Goal: Check status

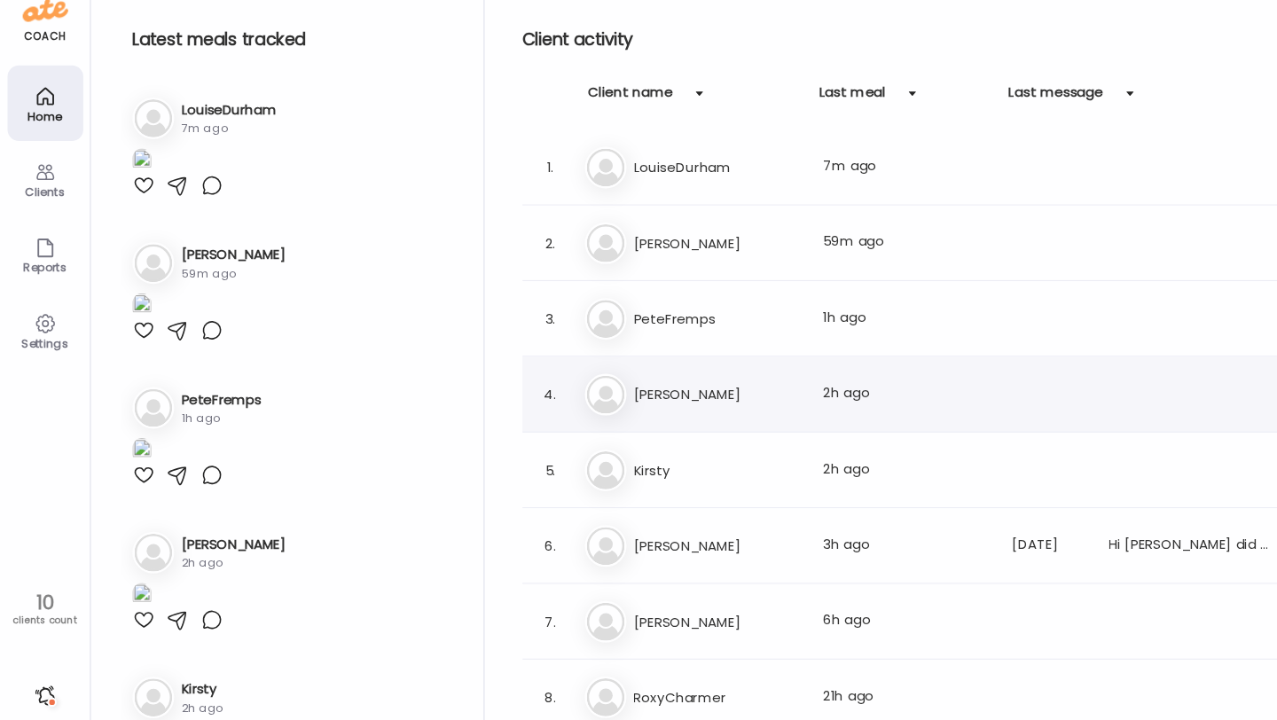
scroll to position [2285, 0]
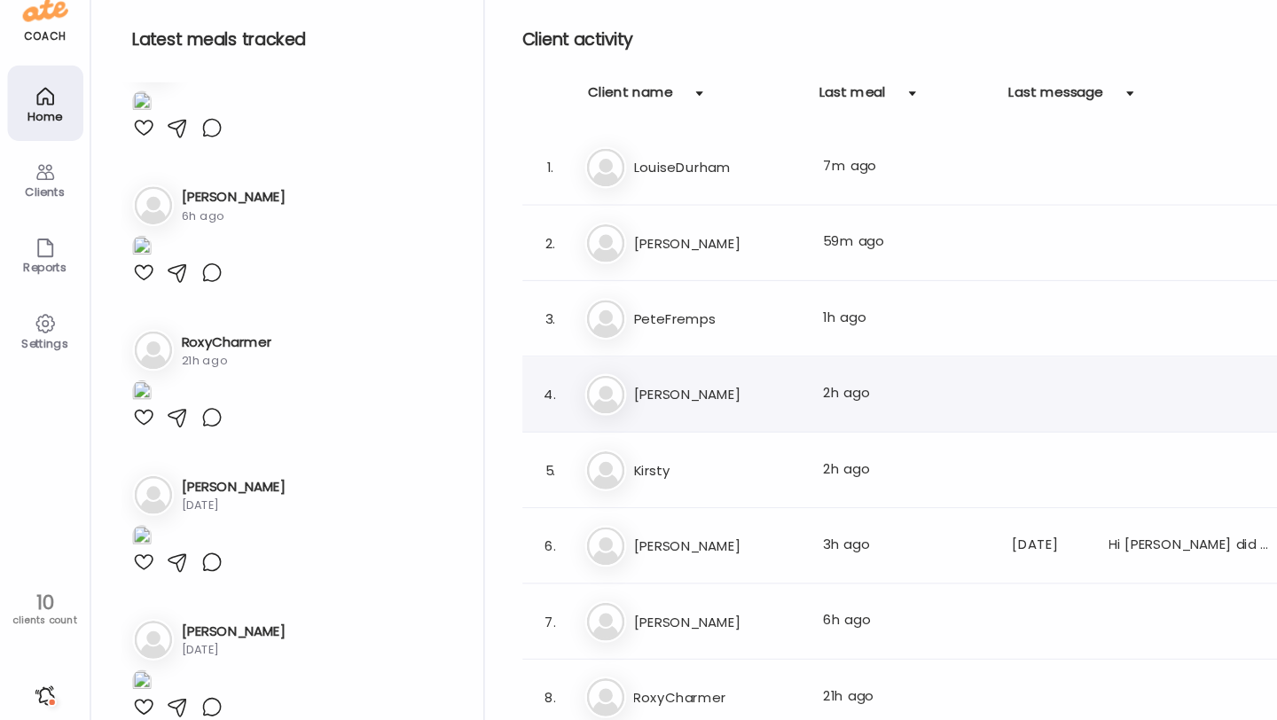
click at [611, 407] on div "4. Bo [PERSON_NAME] Last meal: 2h ago" at bounding box center [869, 388] width 759 height 71
click at [649, 367] on div "4. Bo [PERSON_NAME] Last meal: 2h ago" at bounding box center [869, 388] width 759 height 71
click at [693, 410] on div "4. Bo [PERSON_NAME] Last meal: 2h ago" at bounding box center [869, 388] width 759 height 71
click at [675, 373] on div "Bo [PERSON_NAME] Last meal: 2h ago" at bounding box center [871, 388] width 647 height 39
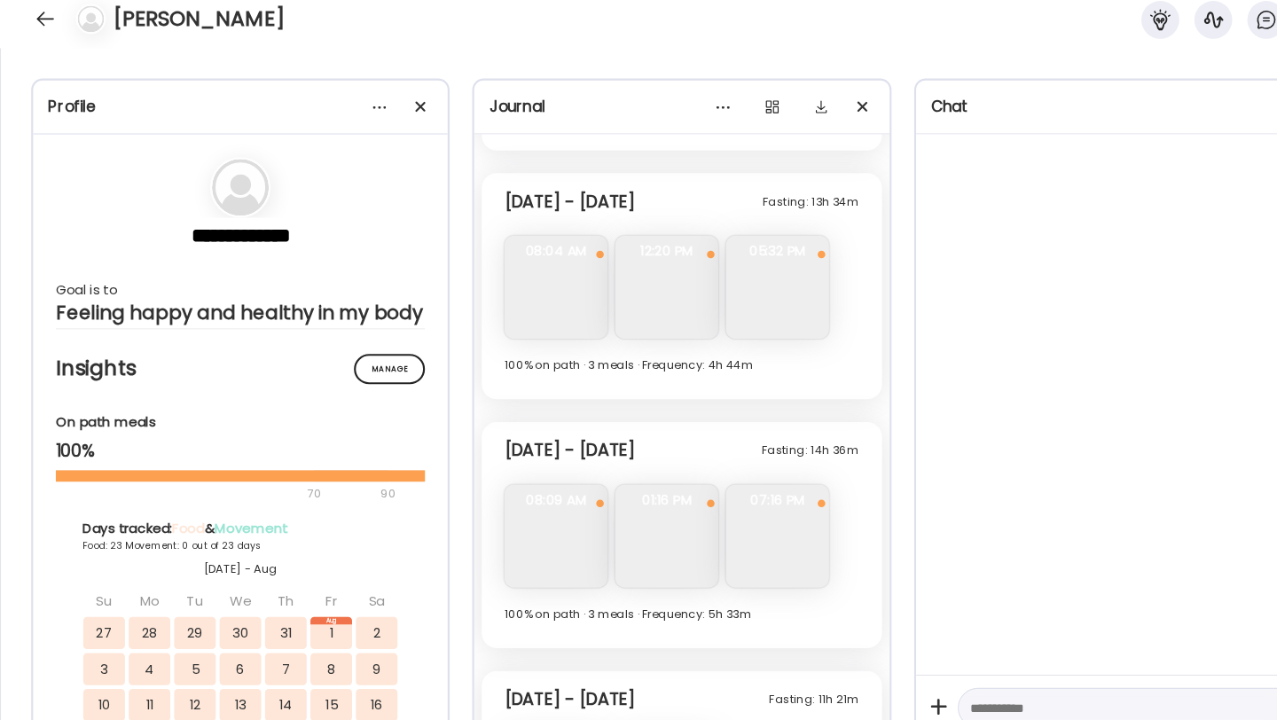
scroll to position [8761, 0]
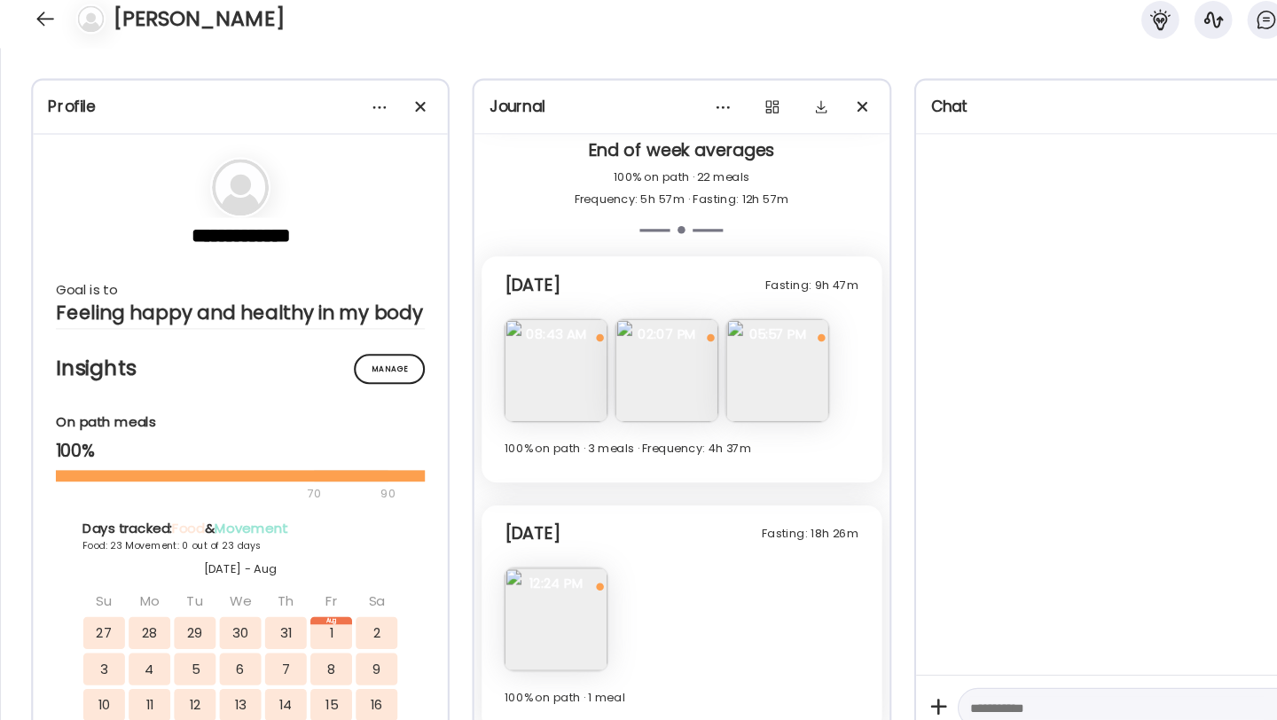
click at [521, 369] on img at bounding box center [521, 365] width 97 height 97
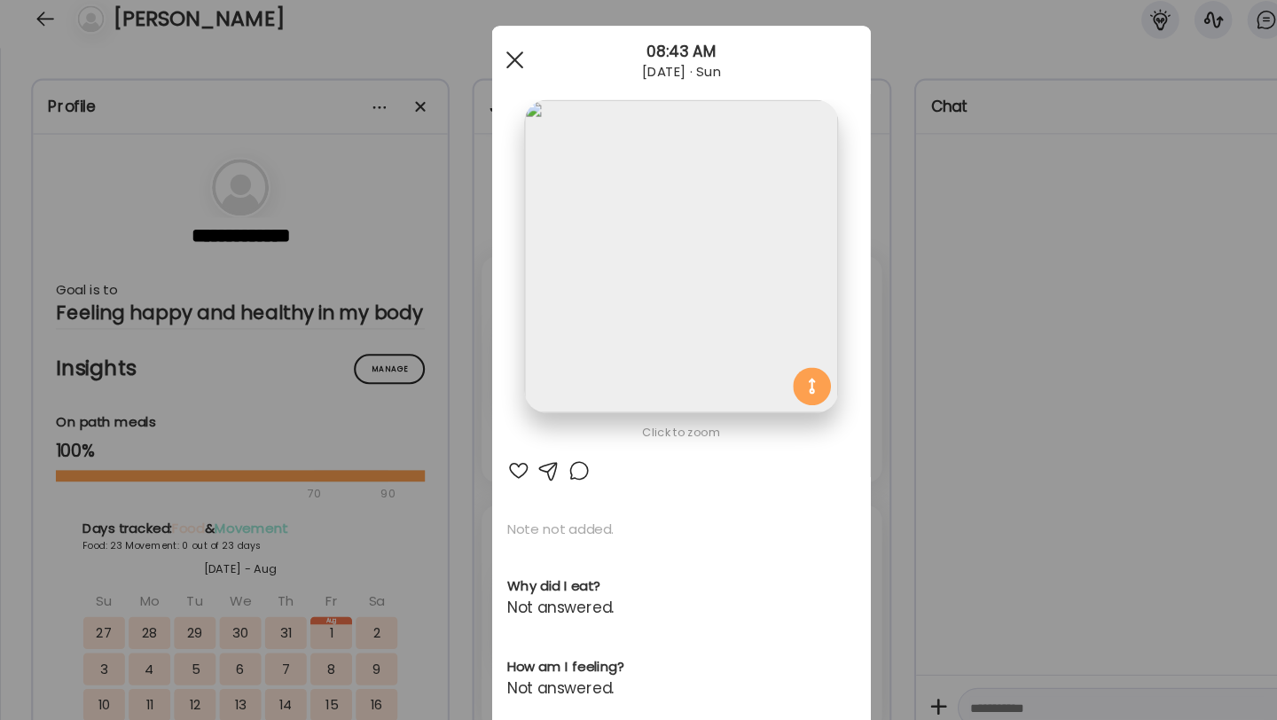
click at [498, 74] on div at bounding box center [482, 74] width 35 height 35
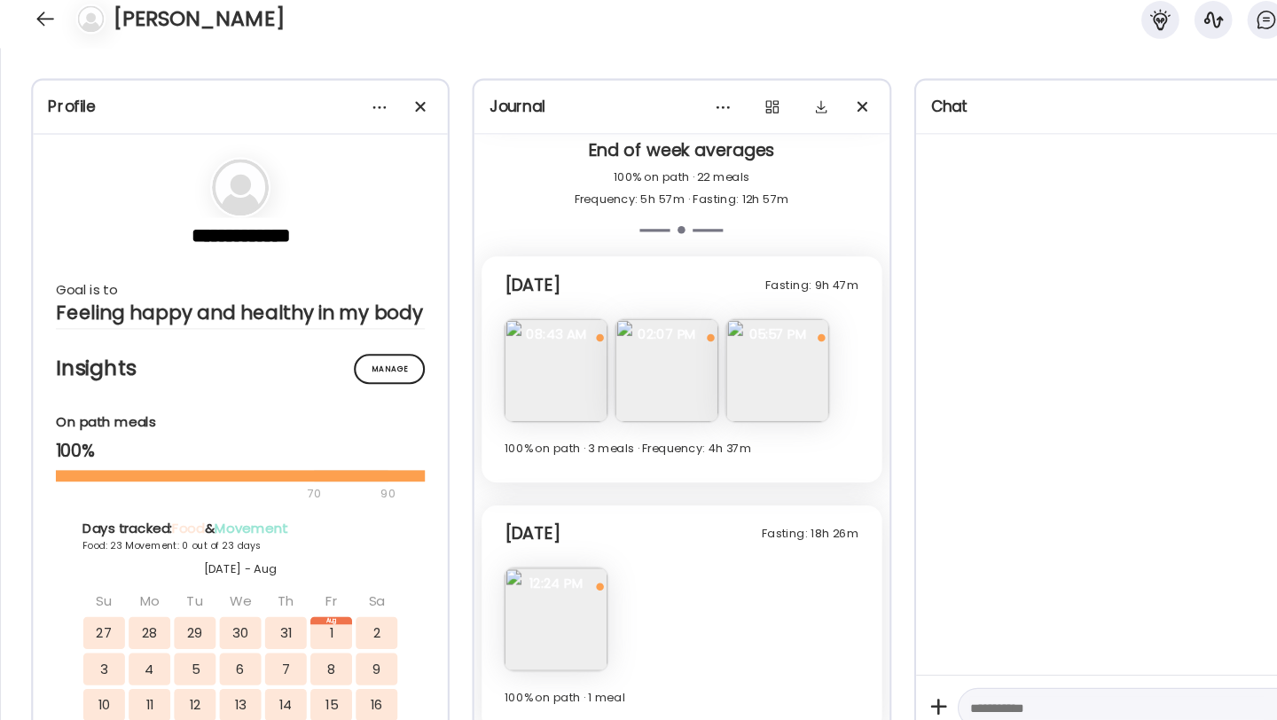
click at [516, 381] on img at bounding box center [521, 365] width 97 height 97
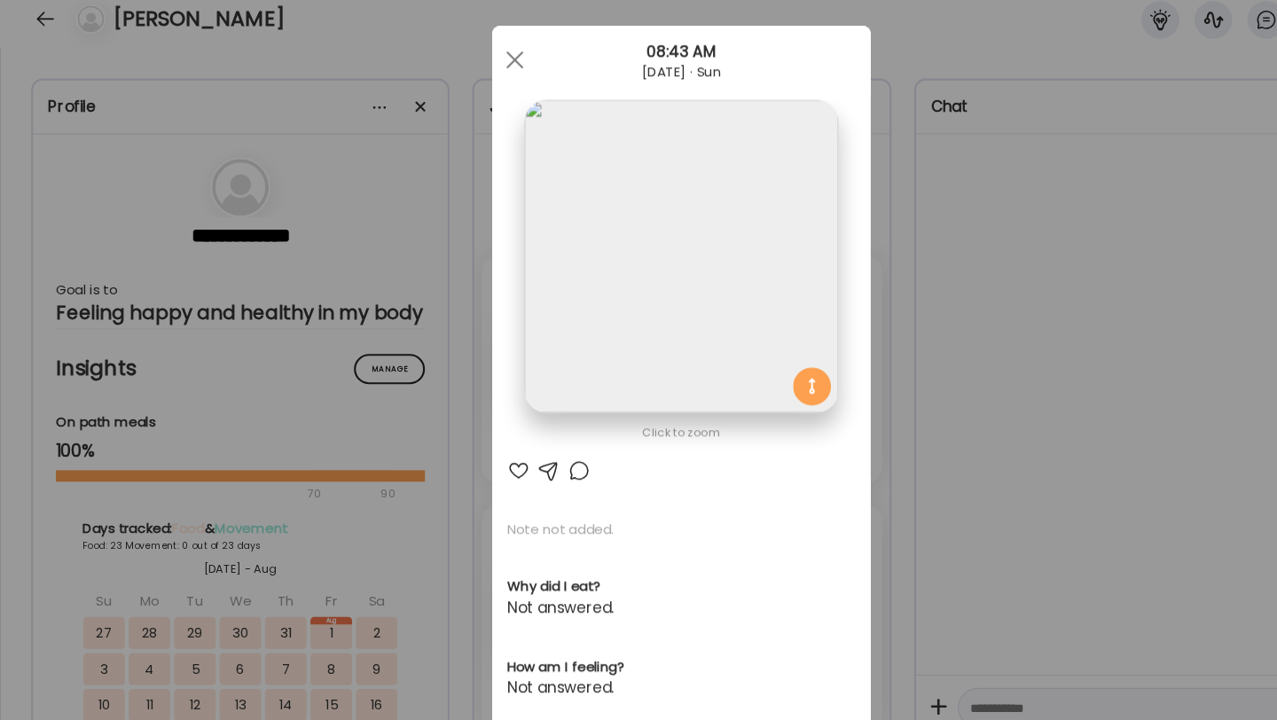
click at [529, 520] on p "Note not added." at bounding box center [638, 514] width 326 height 18
click at [510, 53] on div "Ate Coach Dashboard 08:43 AM [DATE] · Sun" at bounding box center [638, 75] width 355 height 64
click at [482, 76] on div at bounding box center [482, 74] width 35 height 35
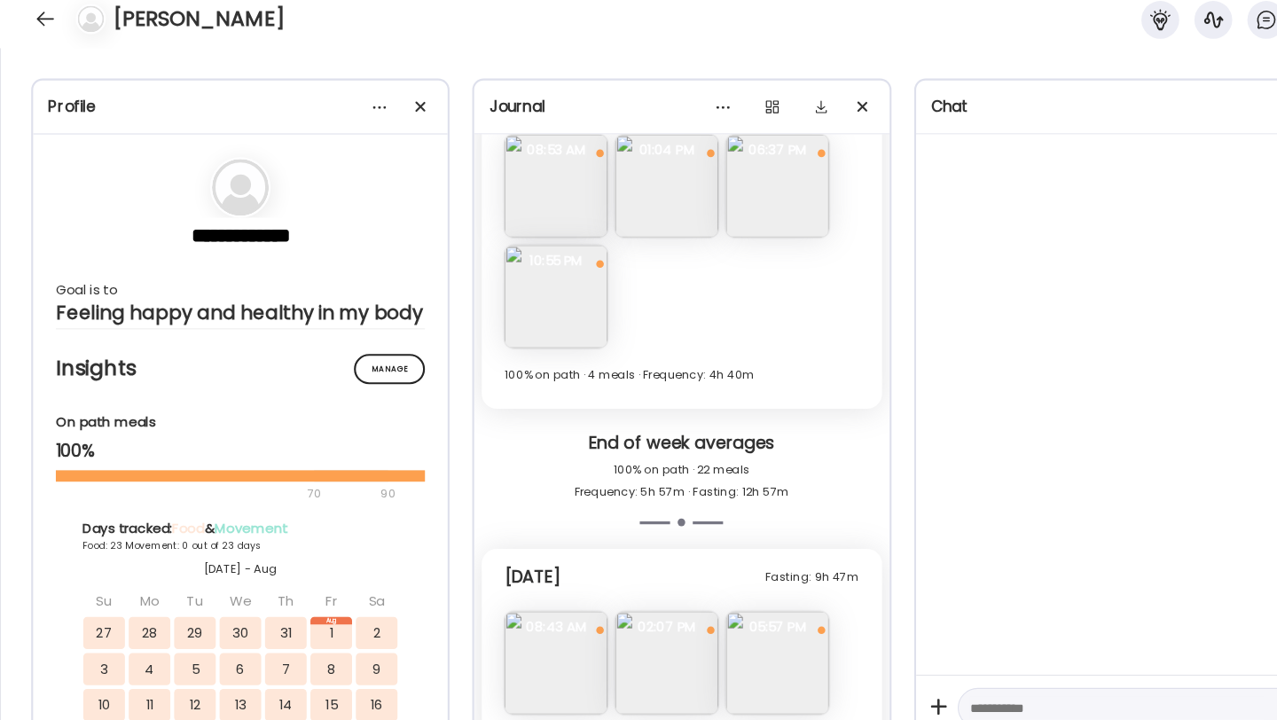
scroll to position [8462, 0]
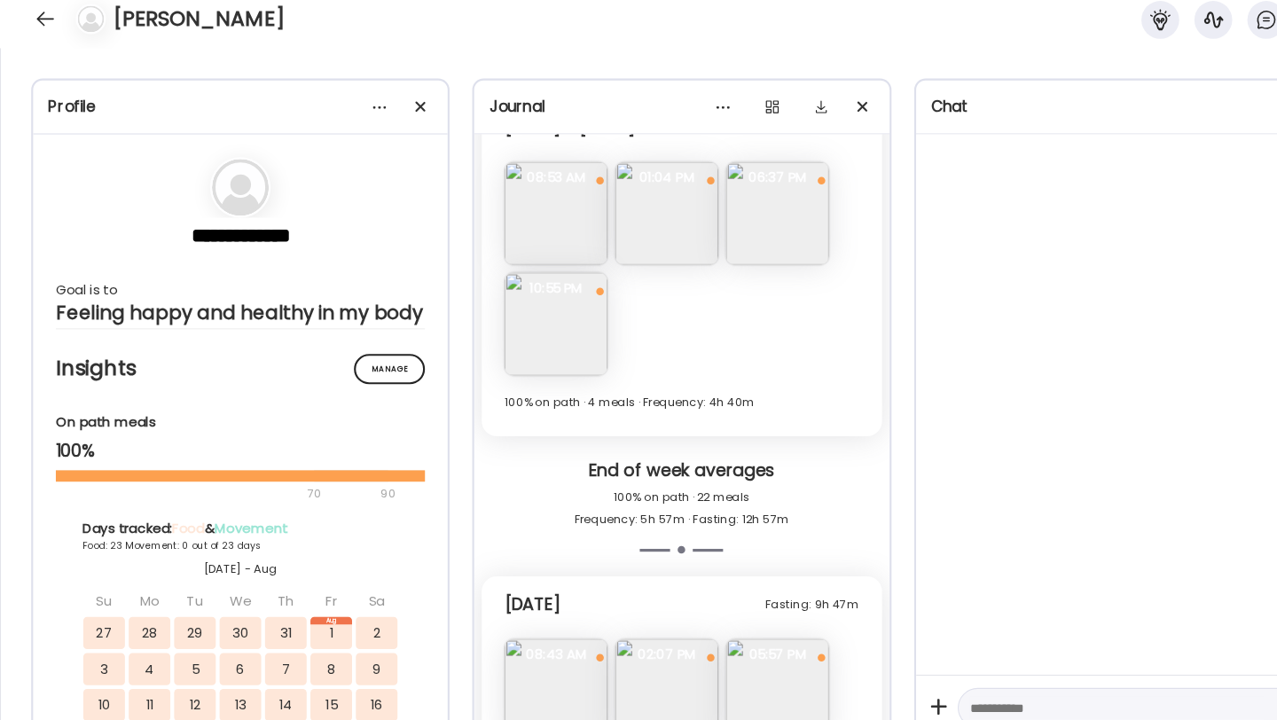
click at [544, 186] on span "08:53 AM" at bounding box center [521, 184] width 97 height 16
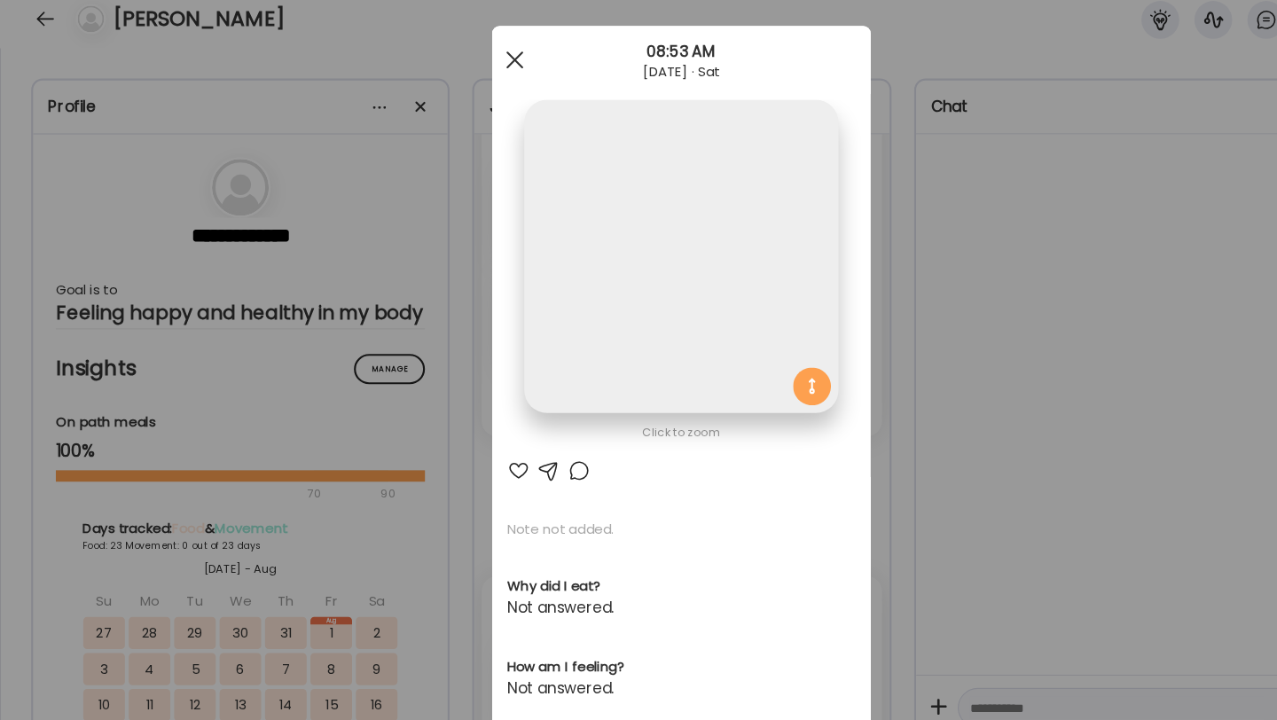
click at [474, 82] on div at bounding box center [482, 74] width 35 height 35
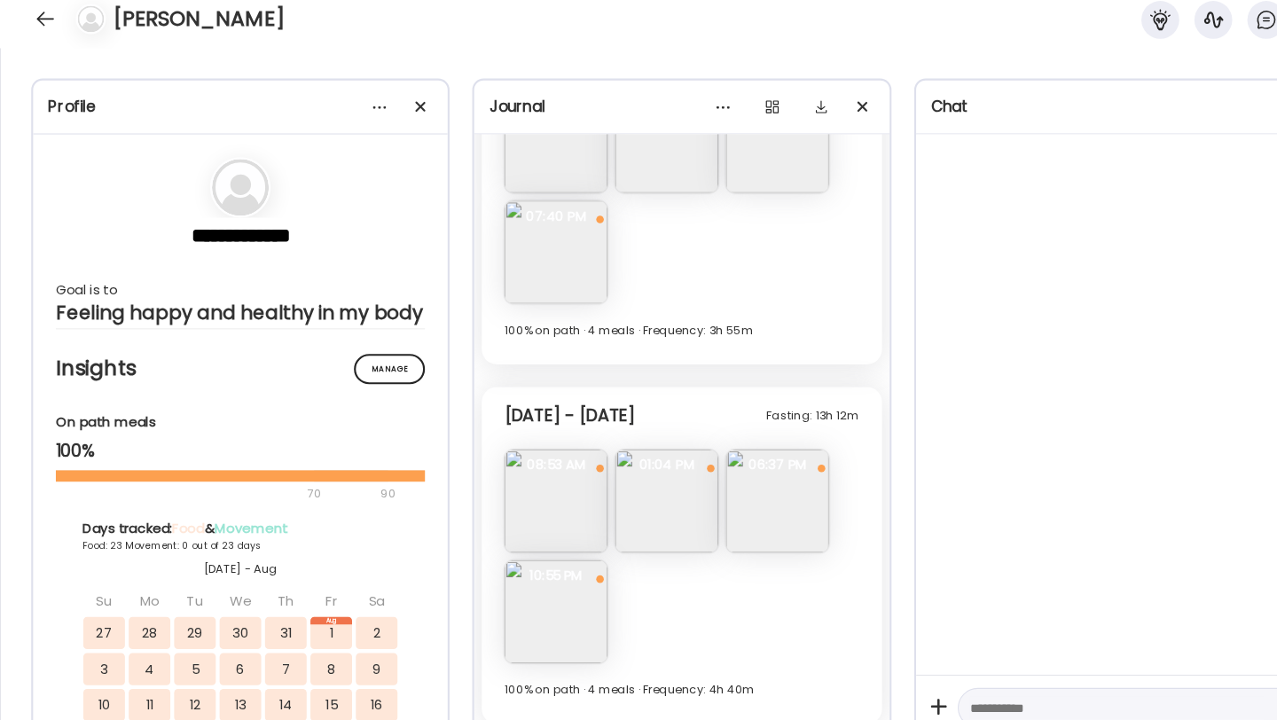
scroll to position [8104, 0]
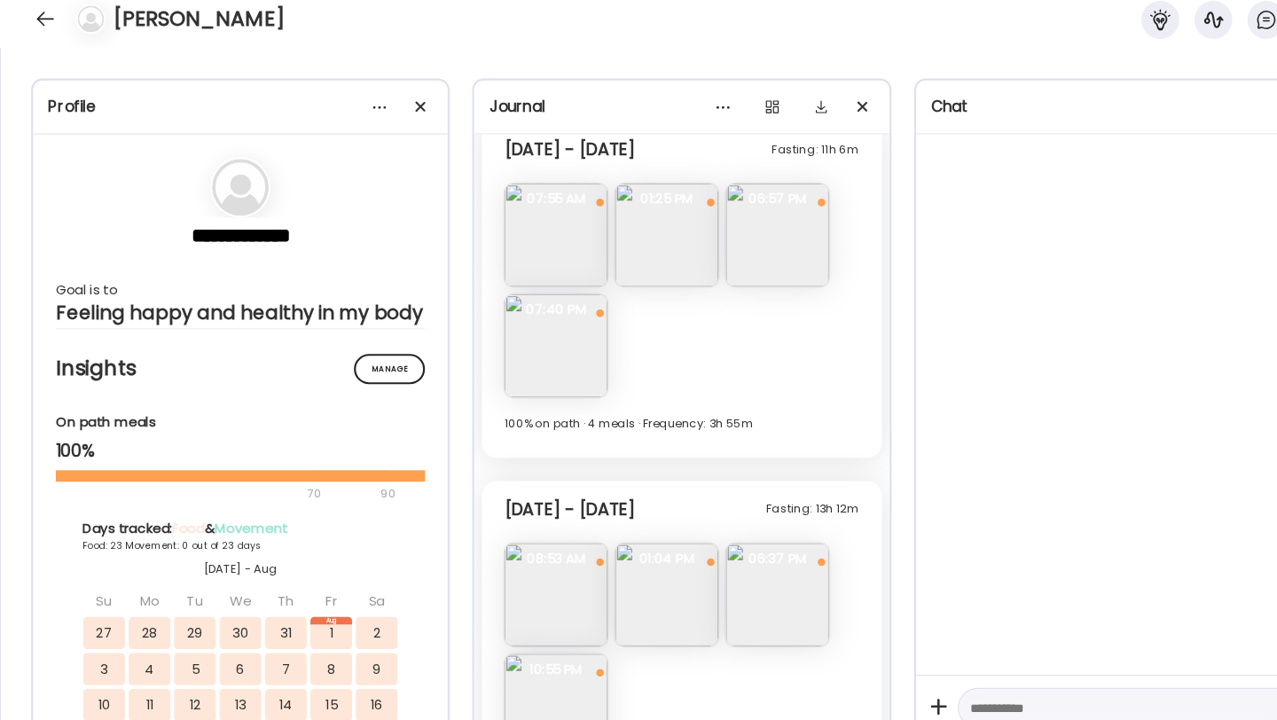
click at [539, 234] on img at bounding box center [521, 239] width 97 height 97
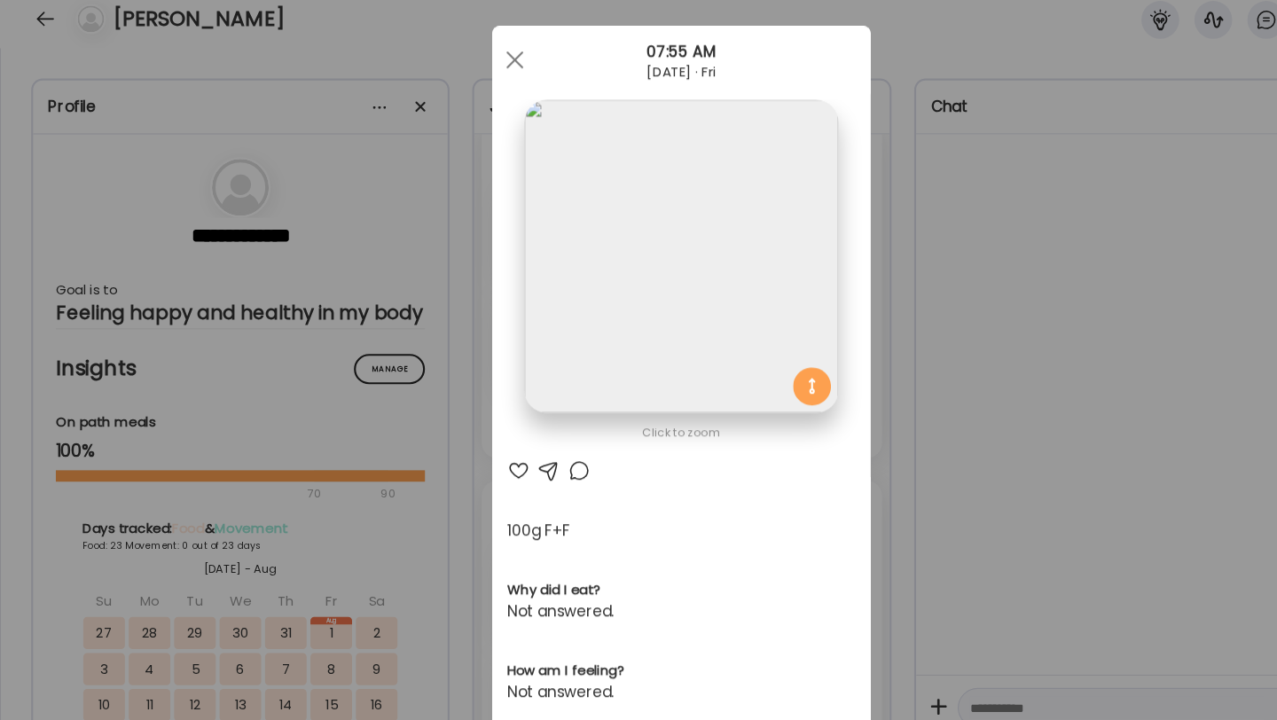
click at [504, 521] on div "100g F+F" at bounding box center [638, 515] width 326 height 21
click at [482, 89] on div at bounding box center [482, 74] width 35 height 35
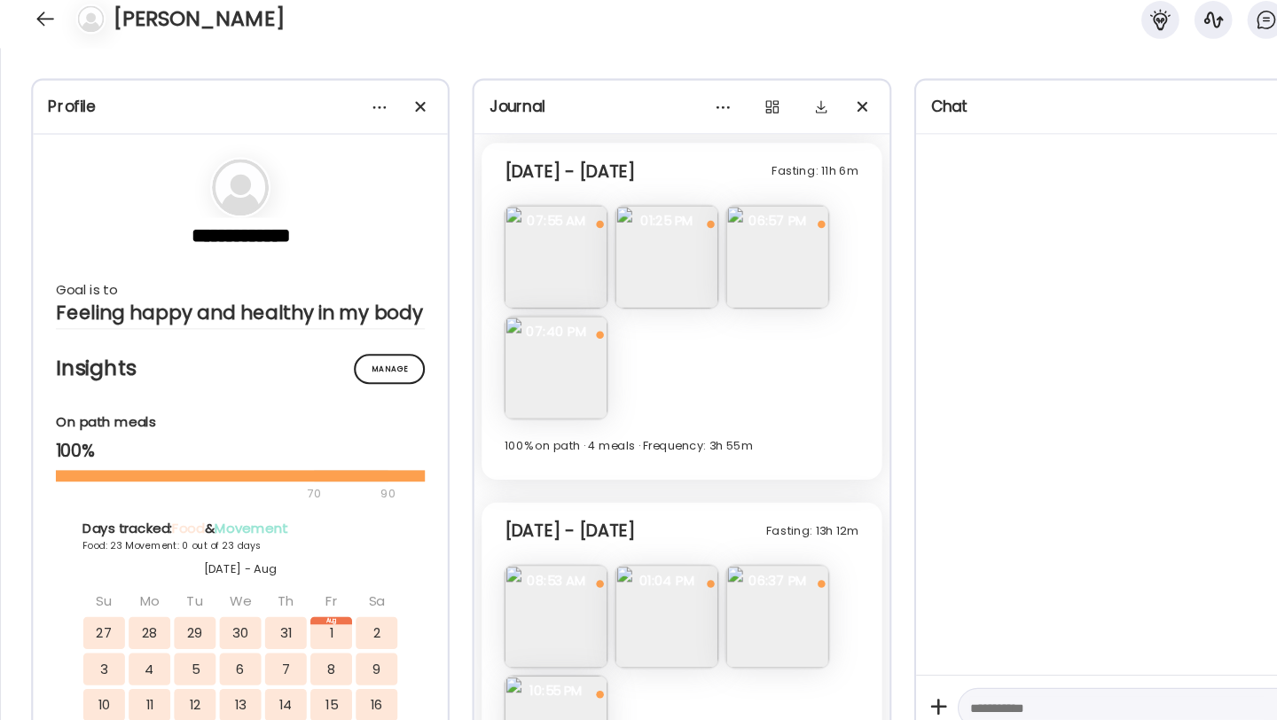
scroll to position [8087, 0]
click at [716, 271] on img at bounding box center [728, 256] width 97 height 97
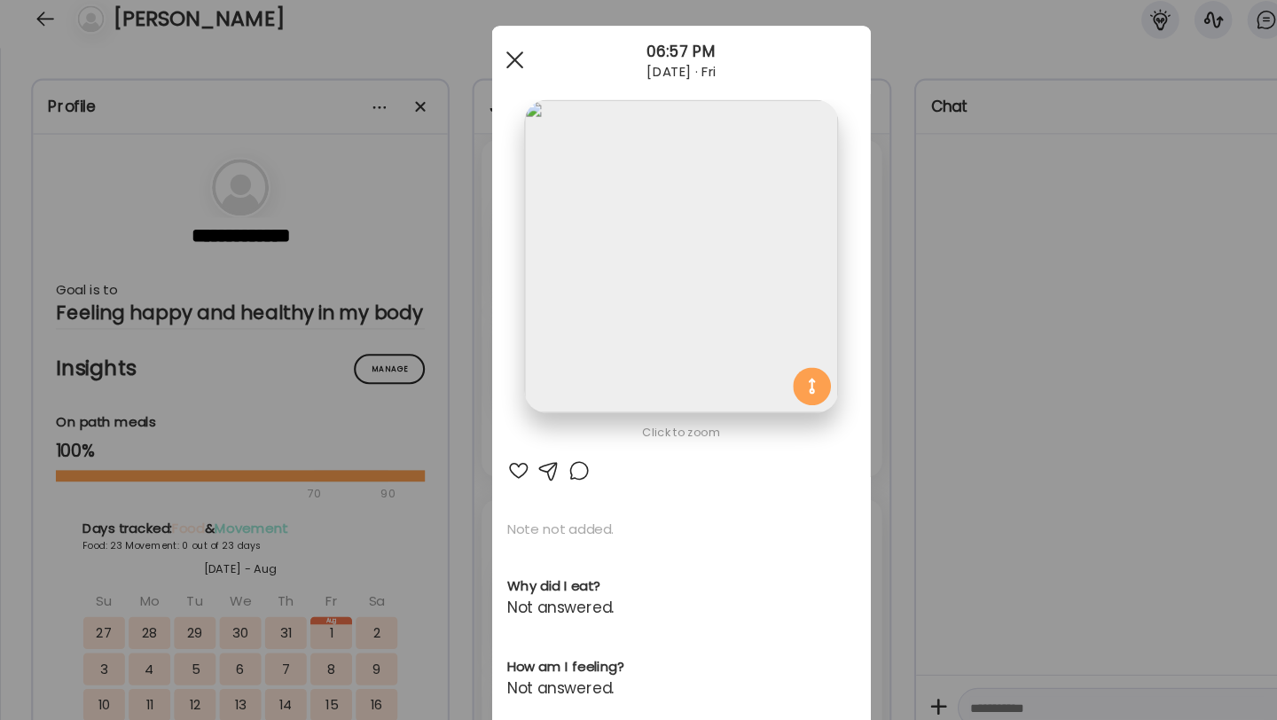
click at [482, 73] on span at bounding box center [482, 75] width 16 height 16
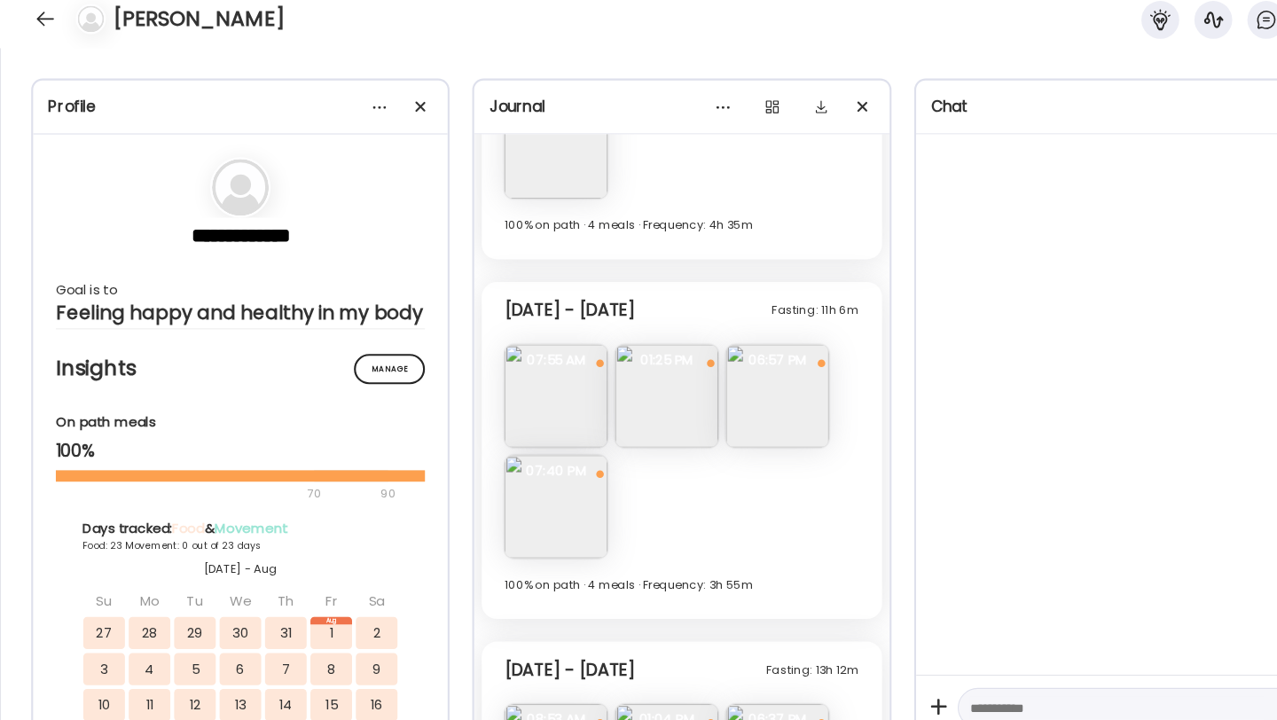
scroll to position [7863, 0]
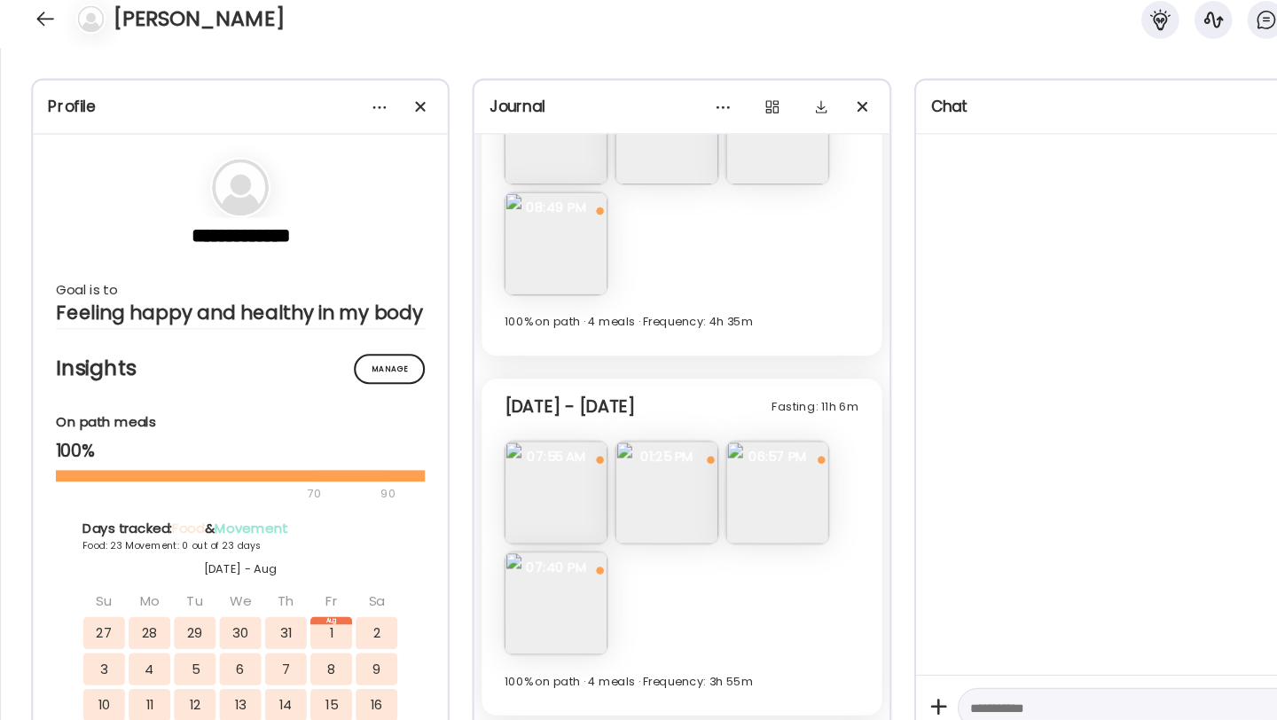
click at [496, 543] on span "07:40 PM" at bounding box center [521, 550] width 97 height 16
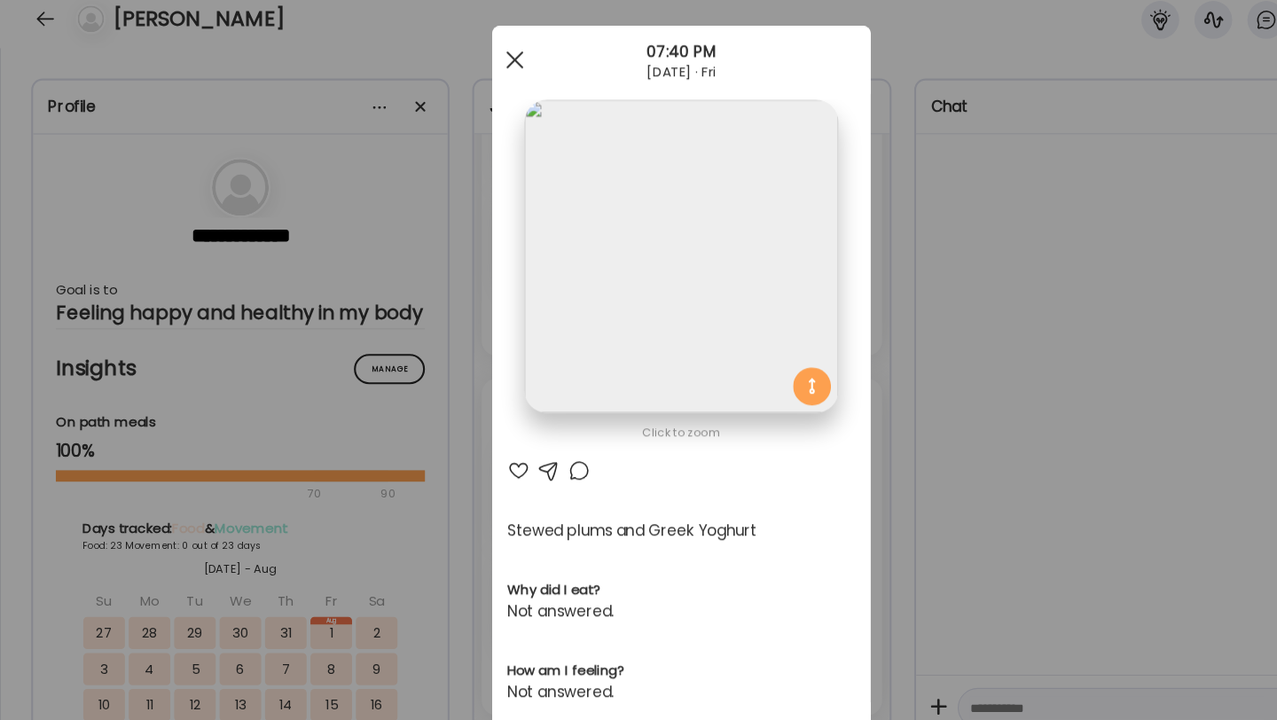
click at [482, 69] on div at bounding box center [482, 74] width 35 height 35
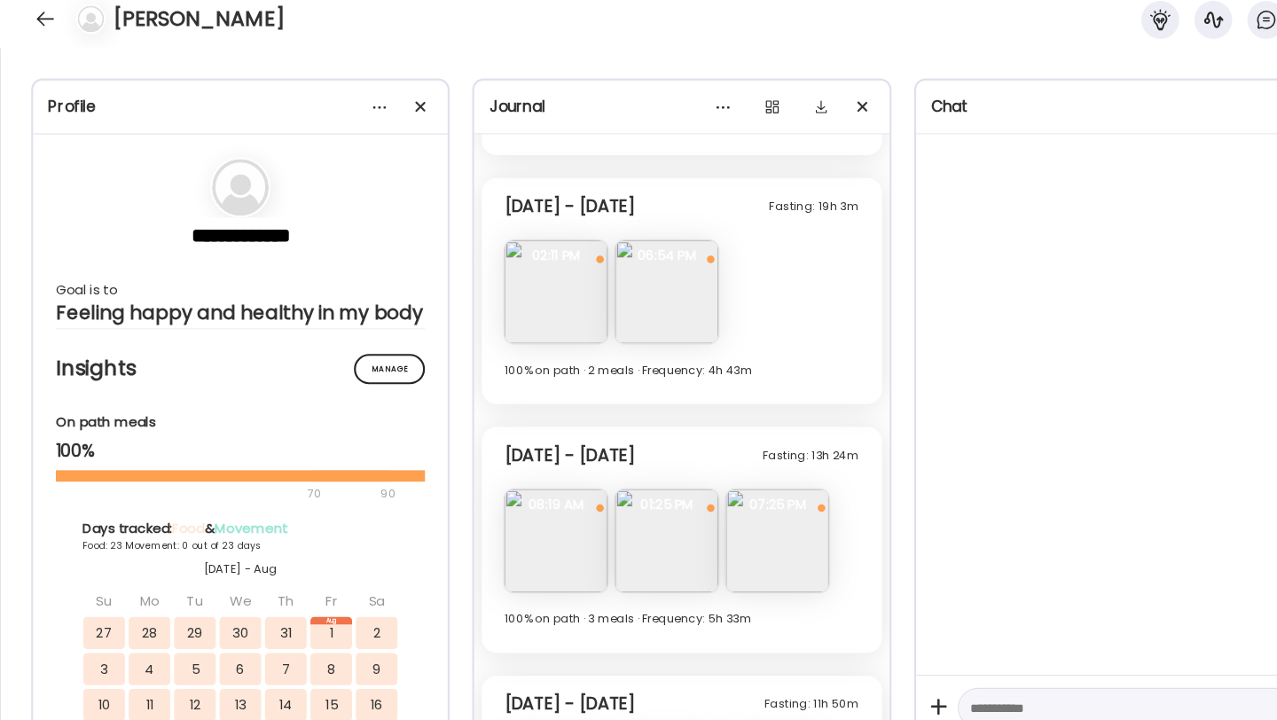
scroll to position [7127, 0]
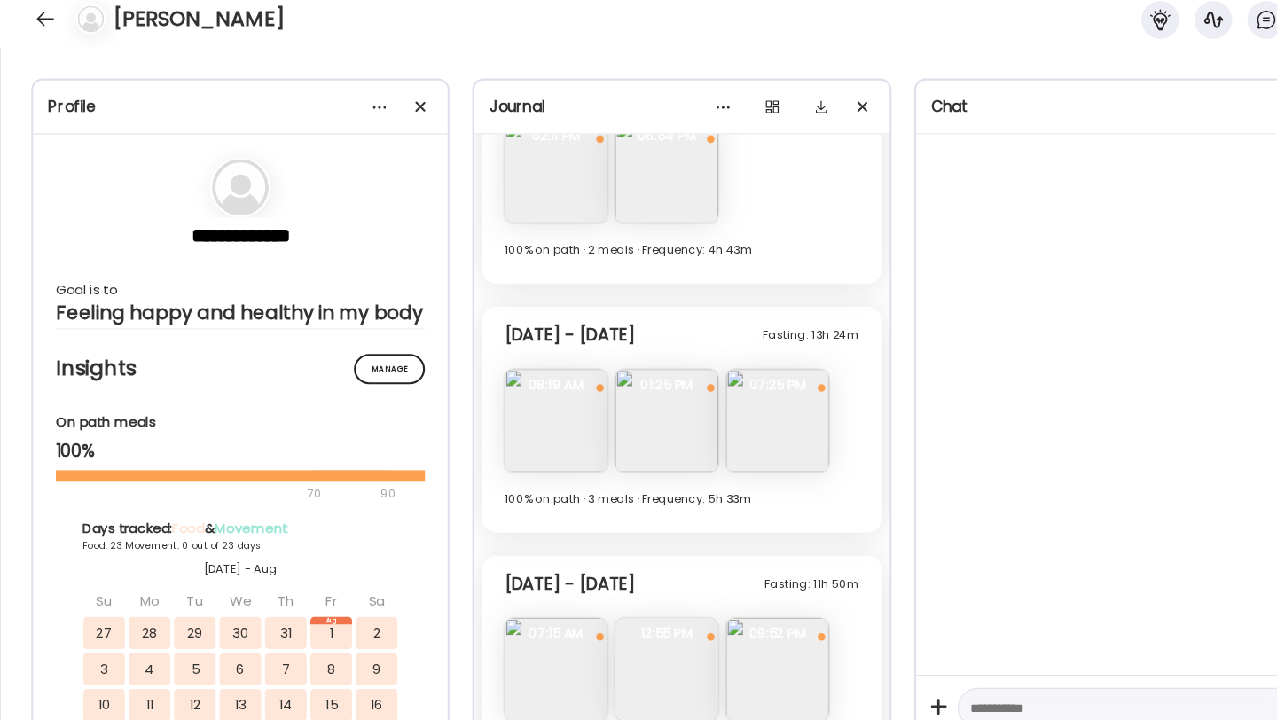
click at [718, 419] on img at bounding box center [728, 412] width 97 height 97
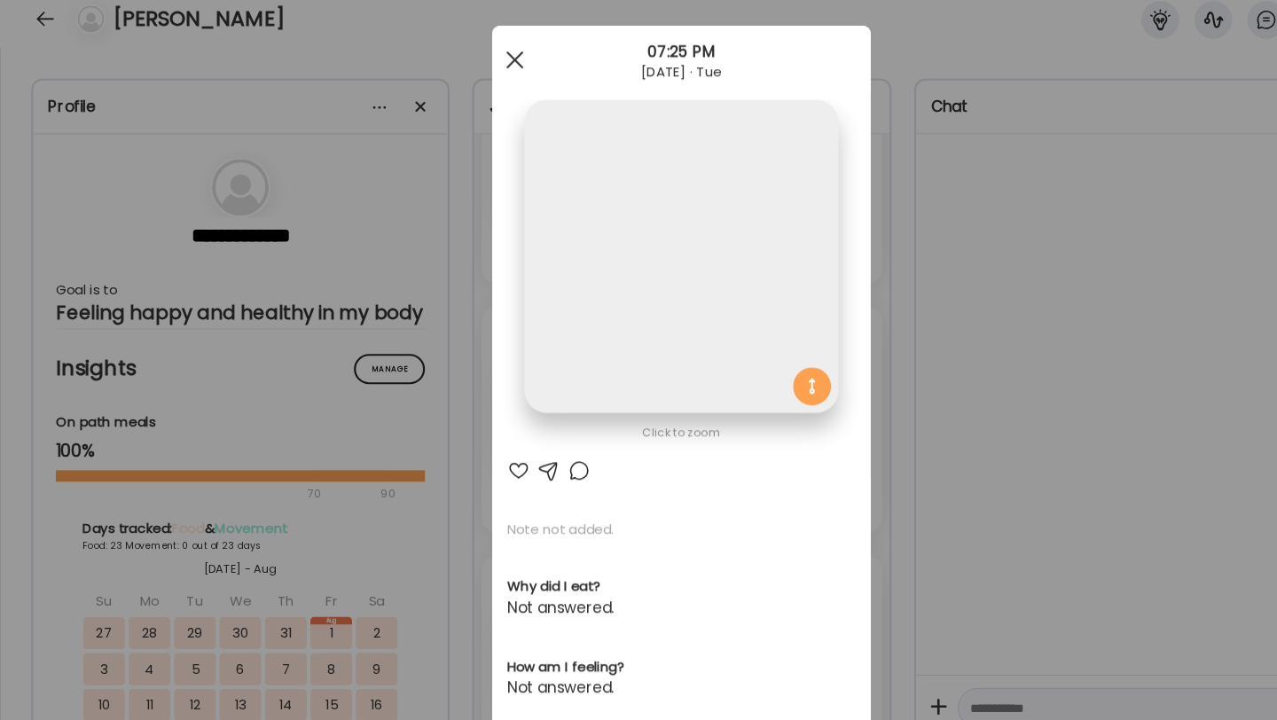
click at [469, 65] on div at bounding box center [482, 74] width 35 height 35
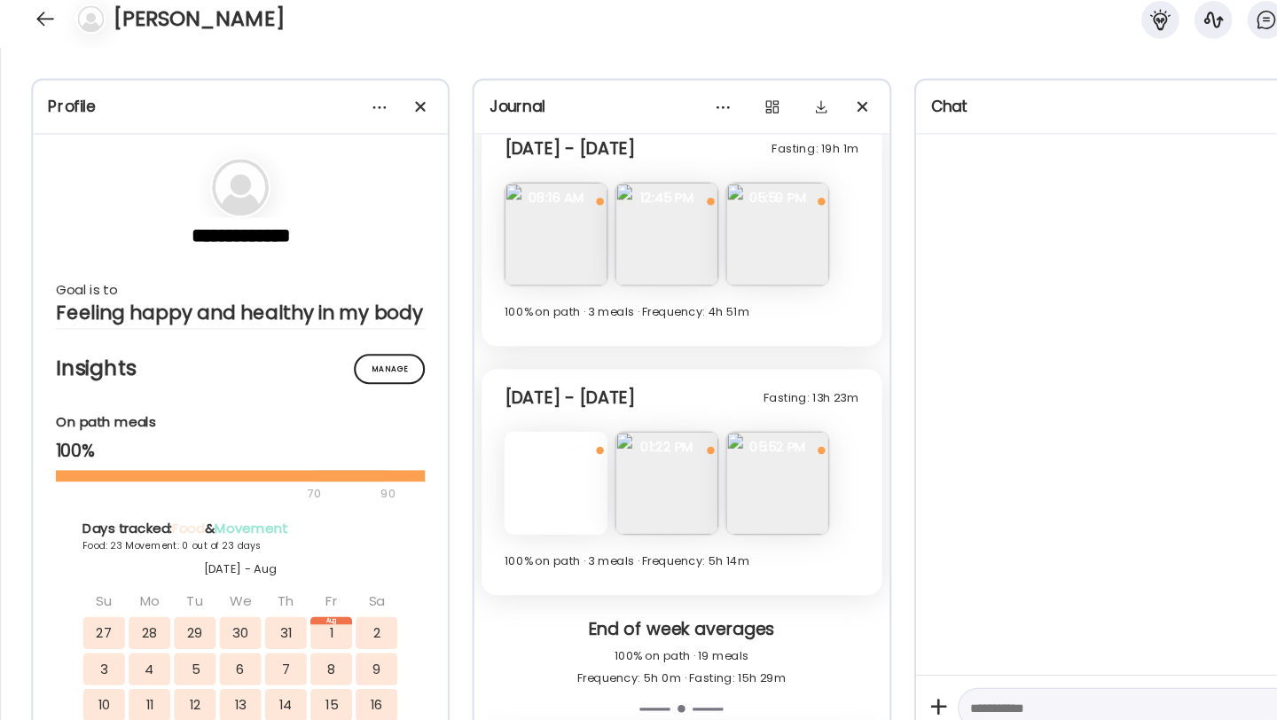
scroll to position [6244, 0]
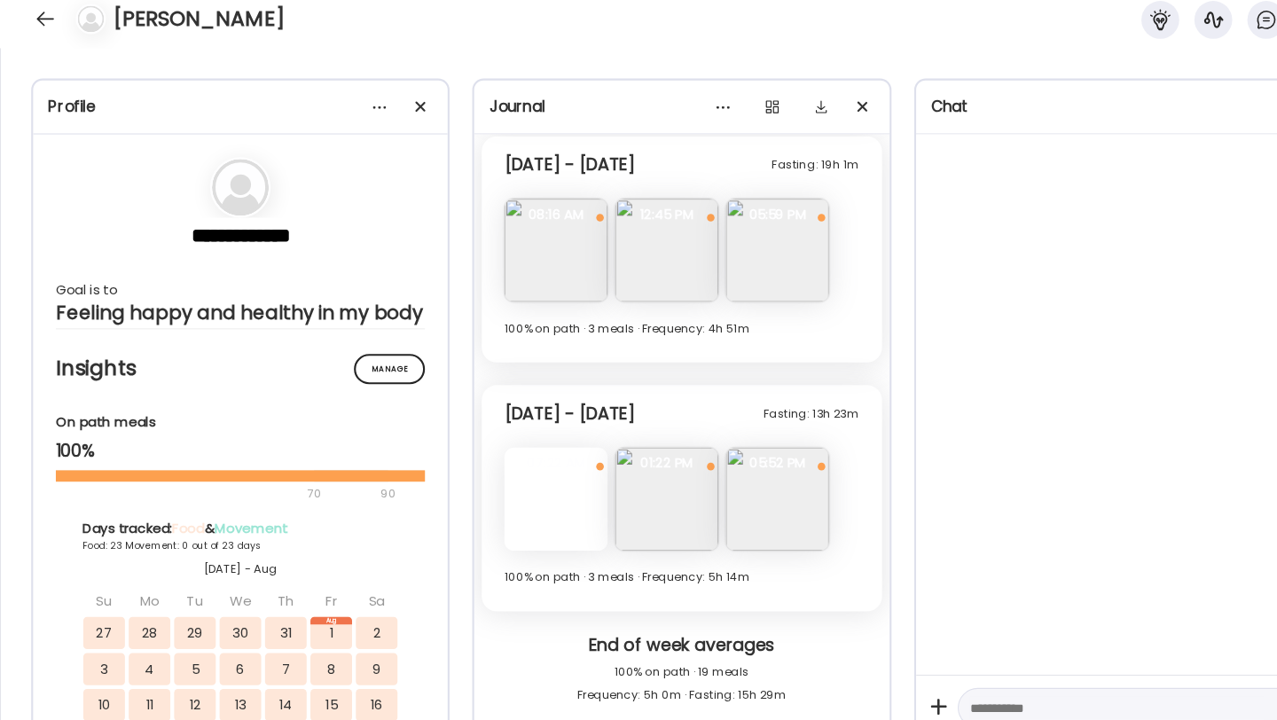
click at [722, 236] on img at bounding box center [728, 253] width 97 height 97
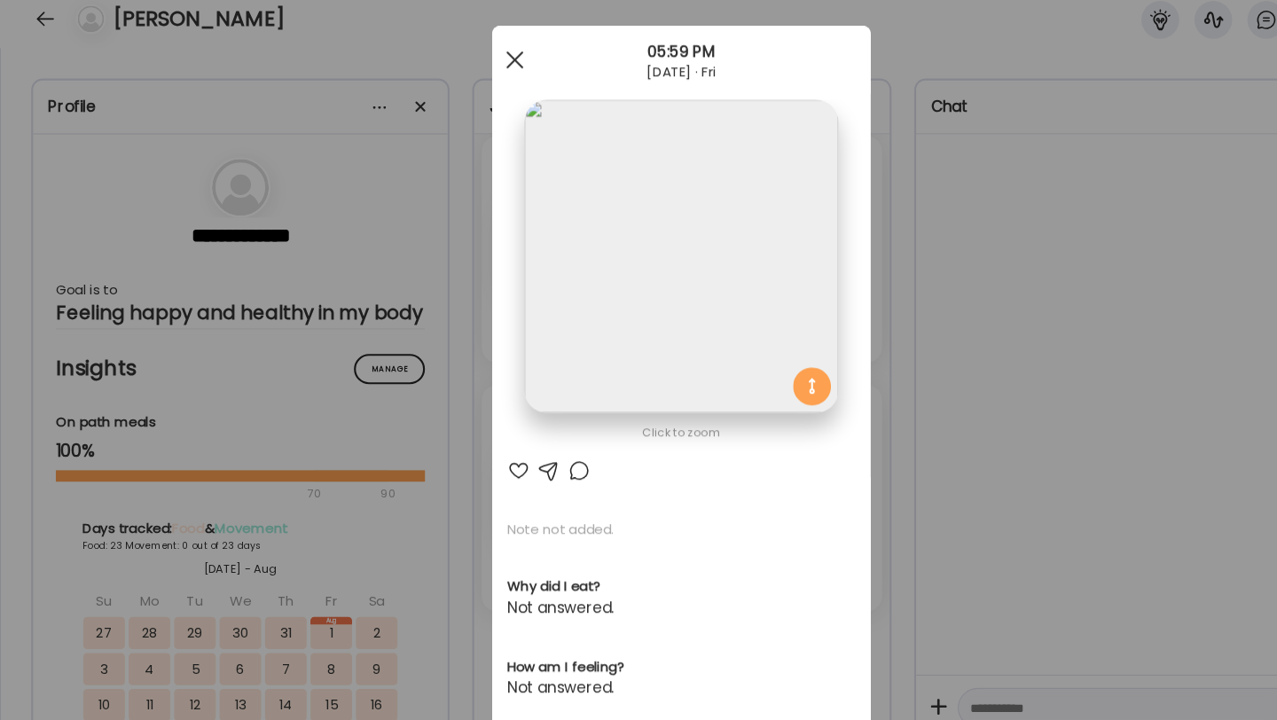
click at [487, 80] on span at bounding box center [482, 75] width 16 height 16
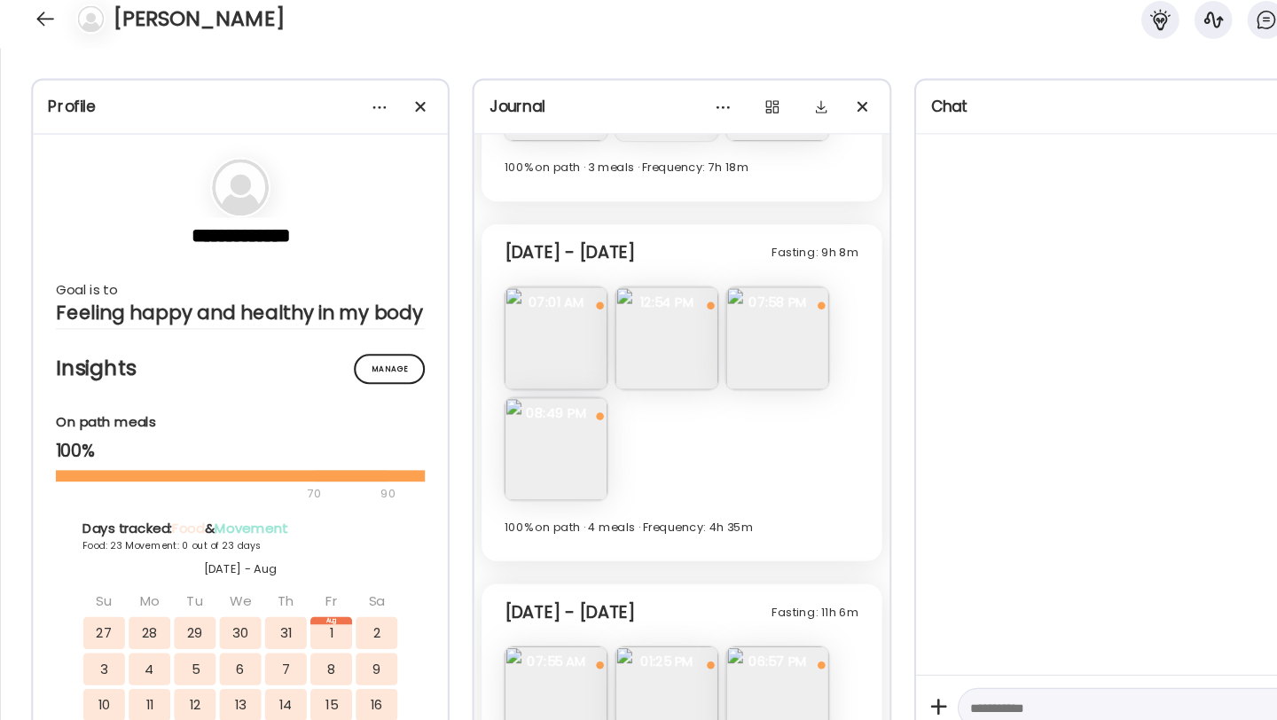
scroll to position [7667, 0]
click at [503, 445] on img at bounding box center [521, 443] width 97 height 97
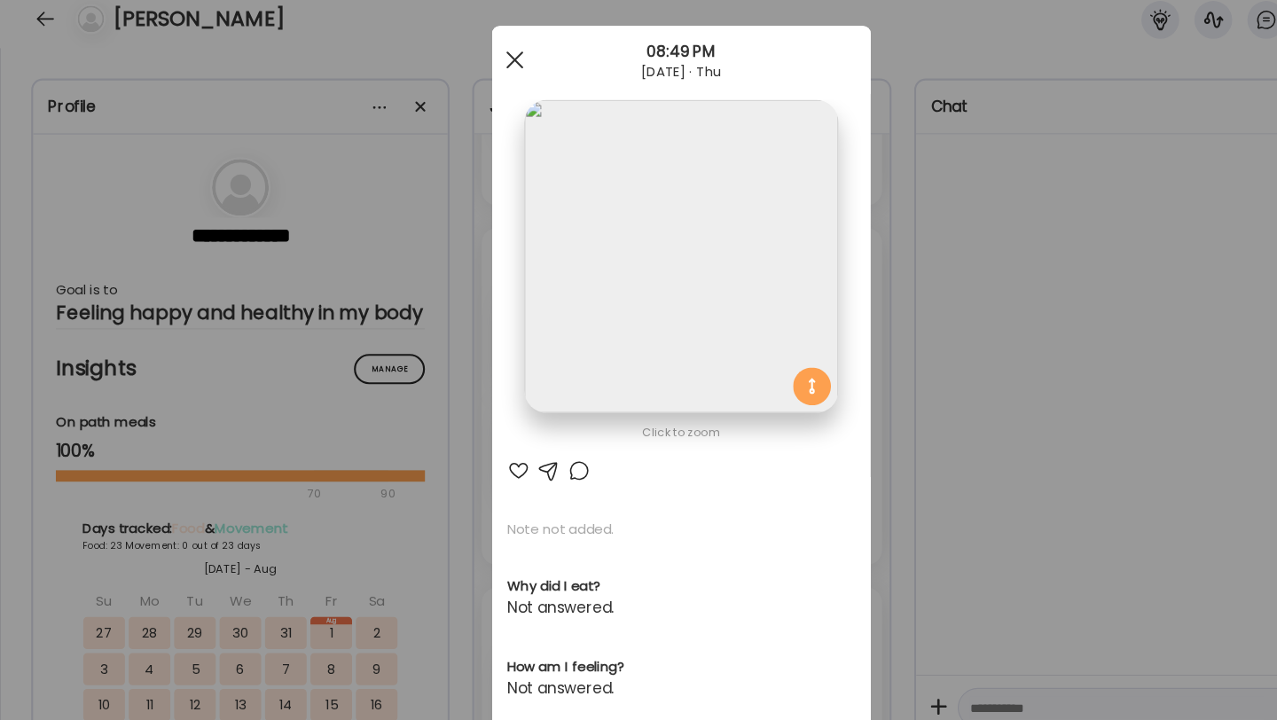
click at [490, 70] on div at bounding box center [482, 74] width 35 height 35
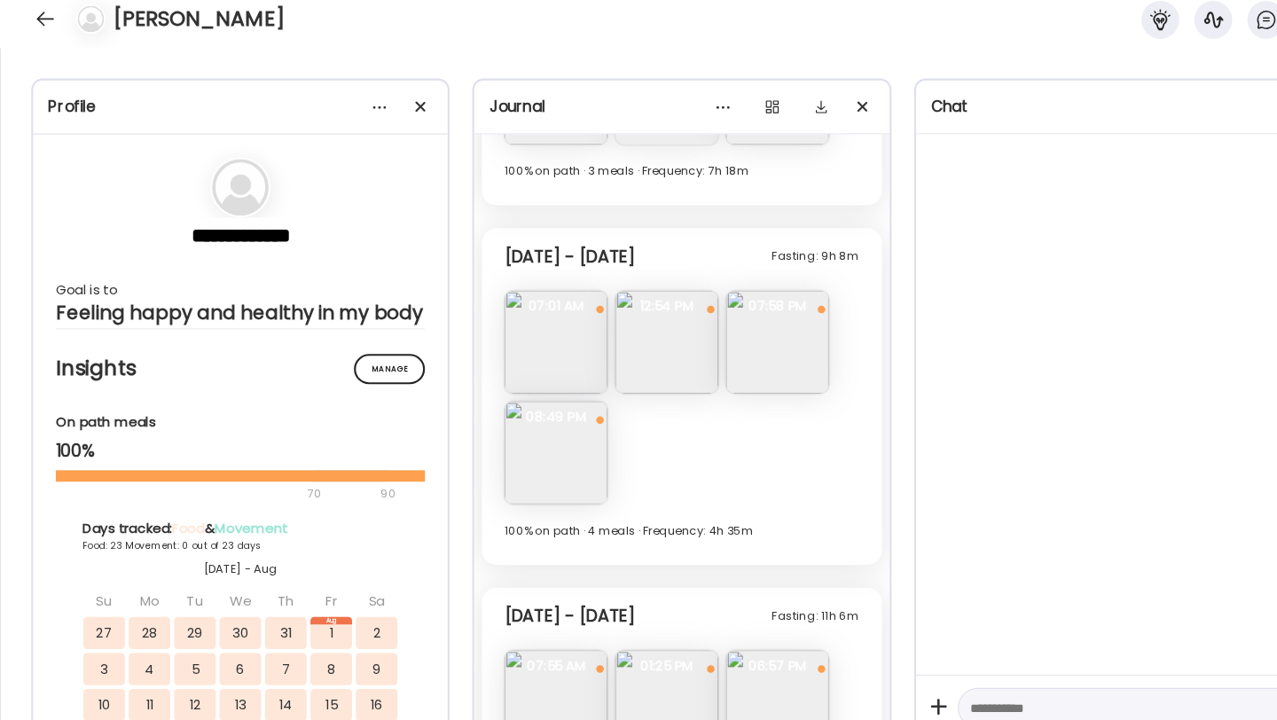
click at [703, 348] on img at bounding box center [728, 339] width 97 height 97
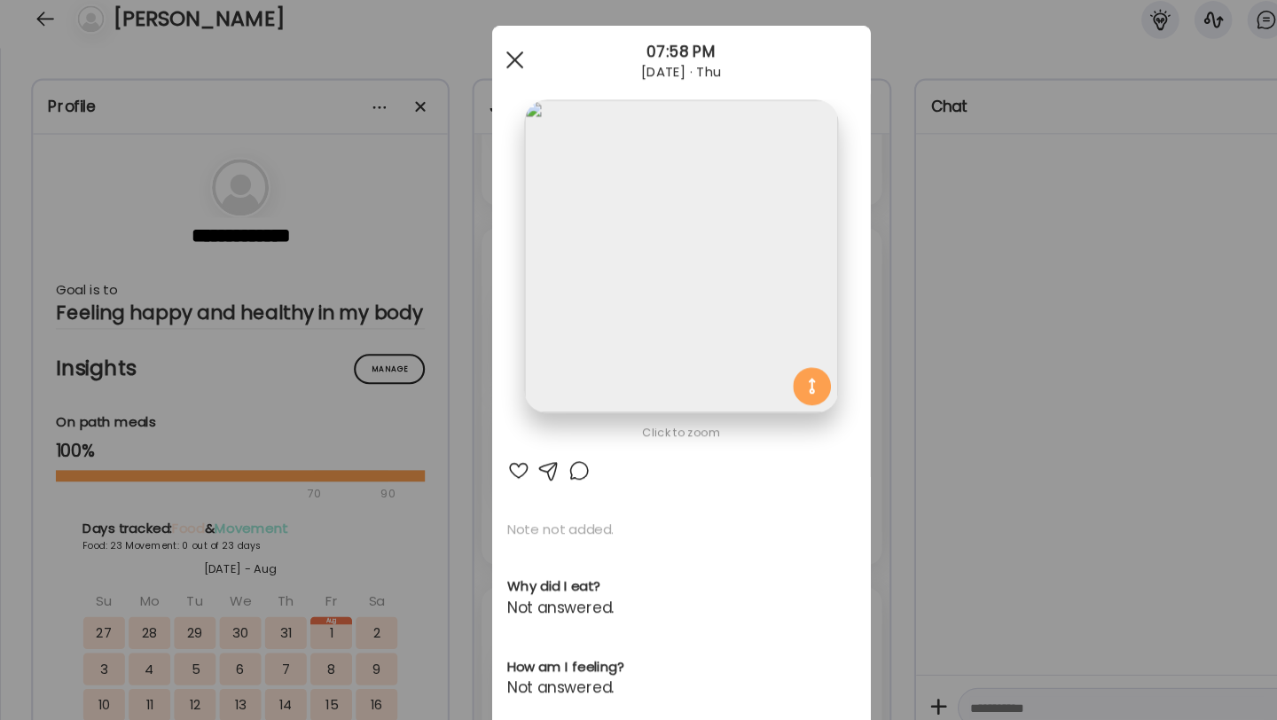
click at [474, 76] on div at bounding box center [482, 74] width 35 height 35
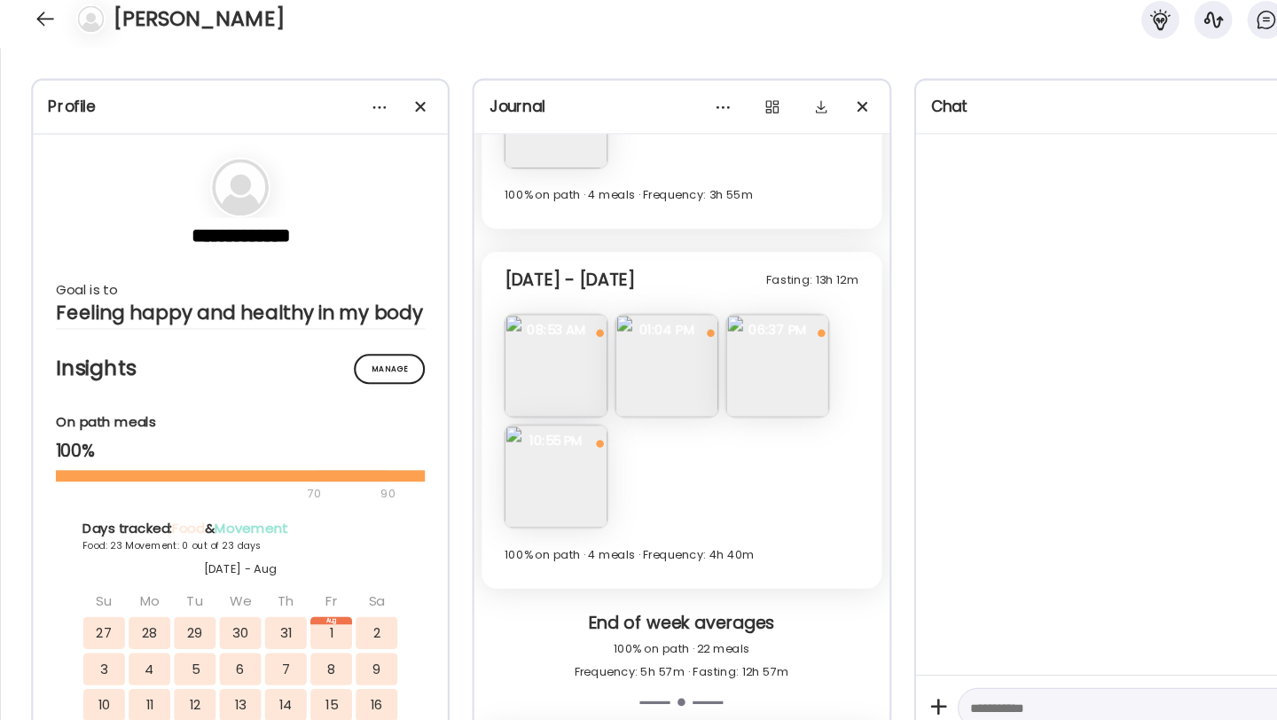
scroll to position [8317, 0]
click at [649, 376] on img at bounding box center [624, 363] width 97 height 97
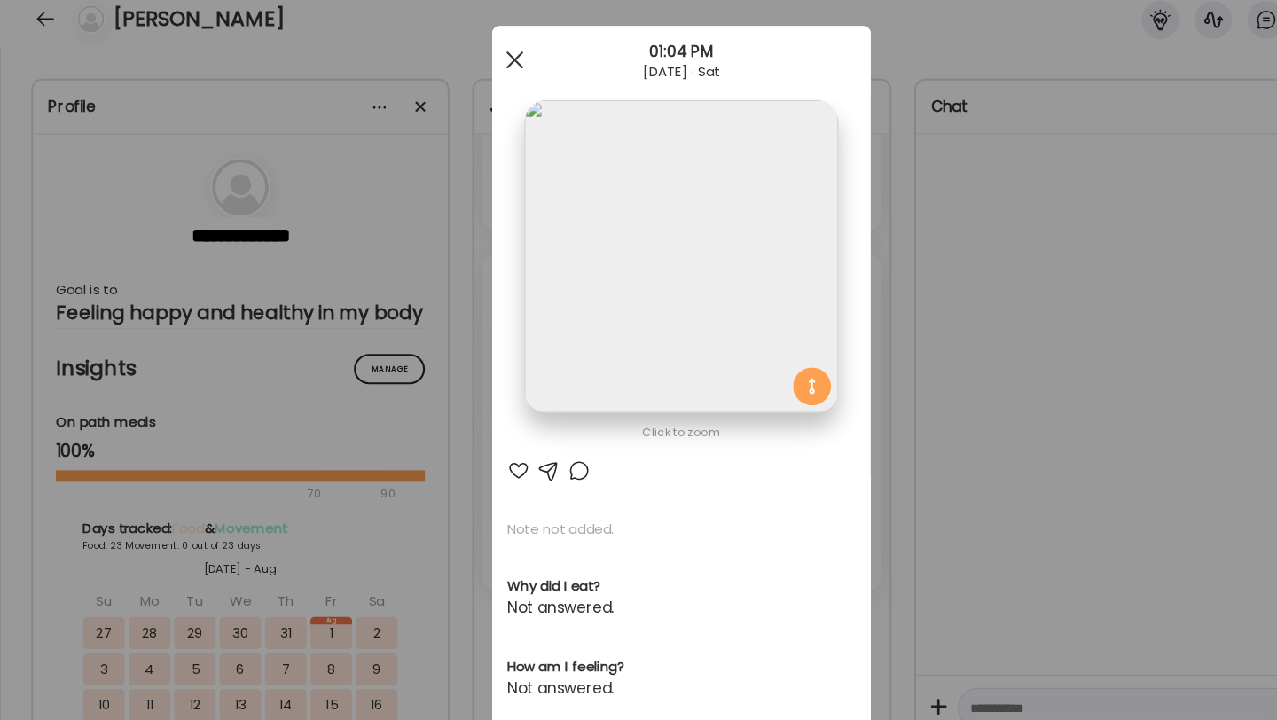
click at [483, 66] on div at bounding box center [482, 74] width 35 height 35
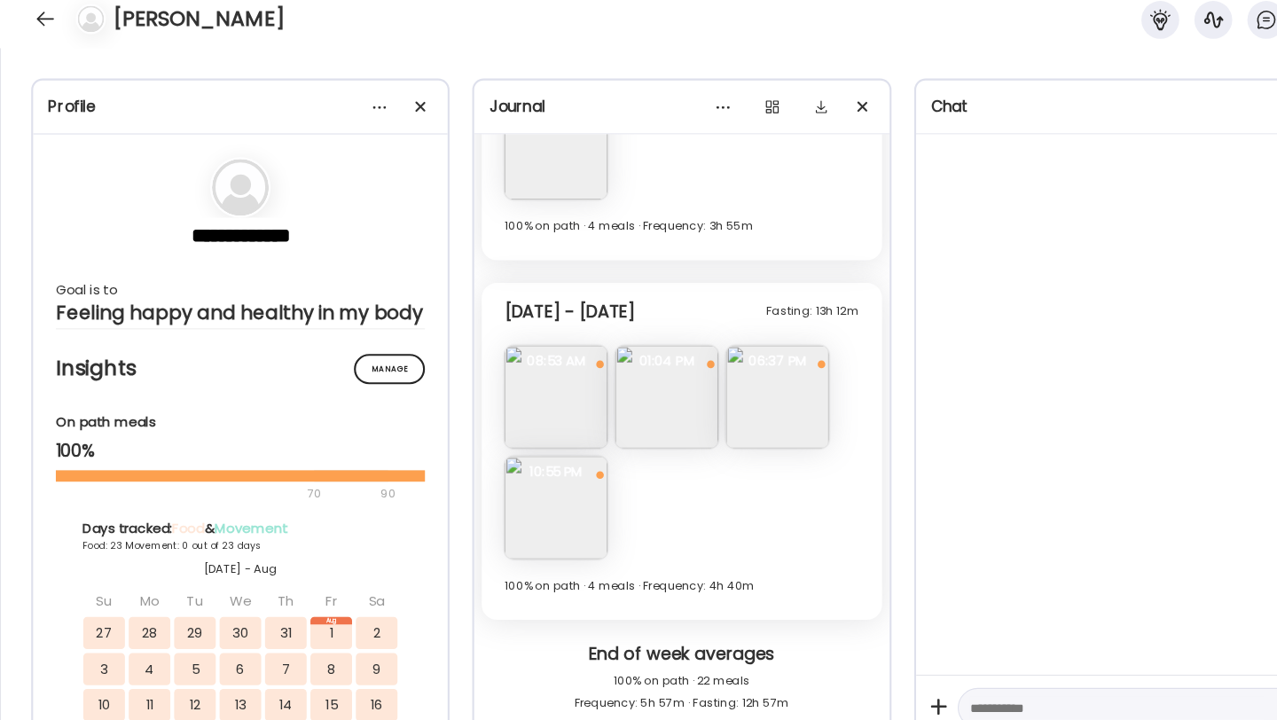
scroll to position [8283, 0]
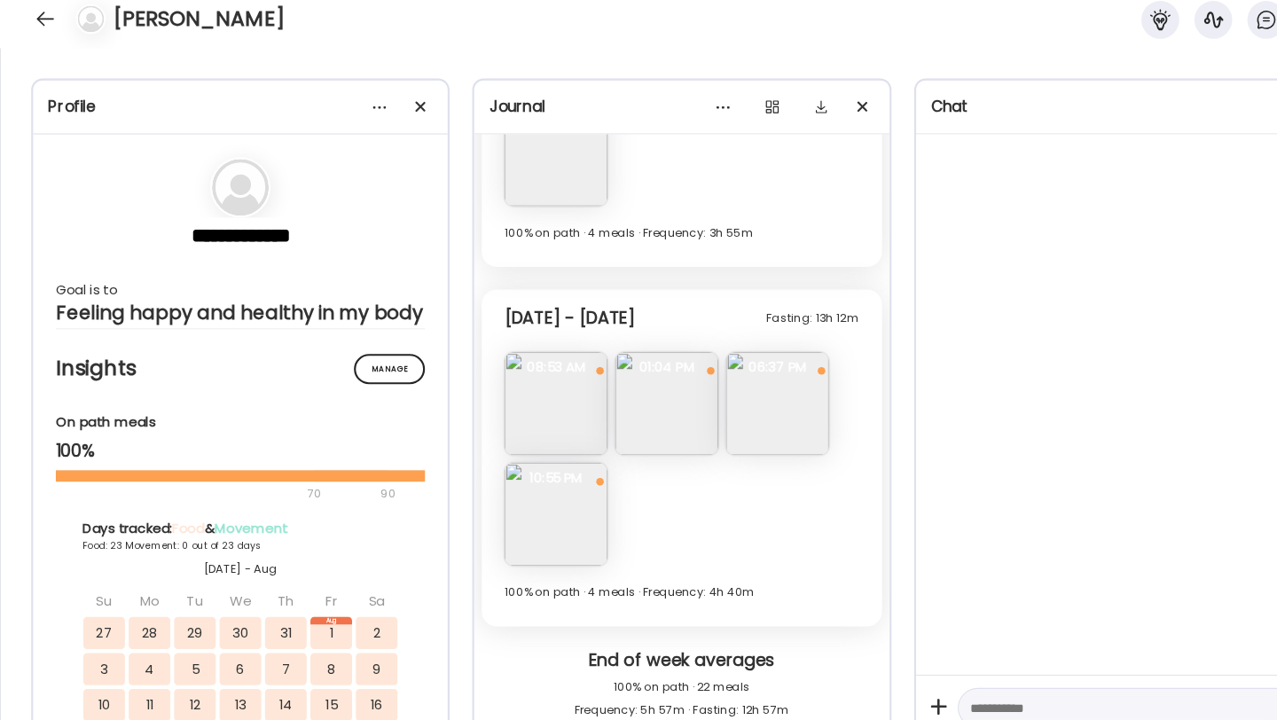
click at [559, 479] on img at bounding box center [521, 500] width 97 height 97
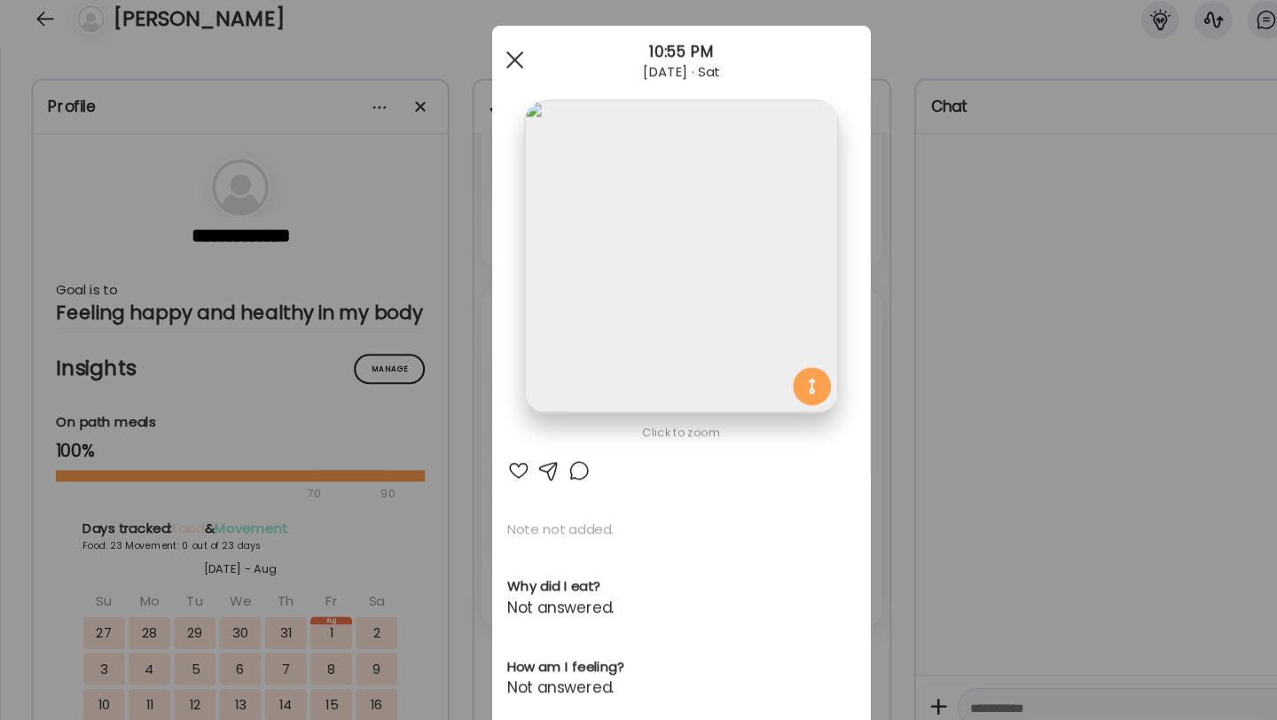
click at [487, 74] on div at bounding box center [482, 74] width 35 height 35
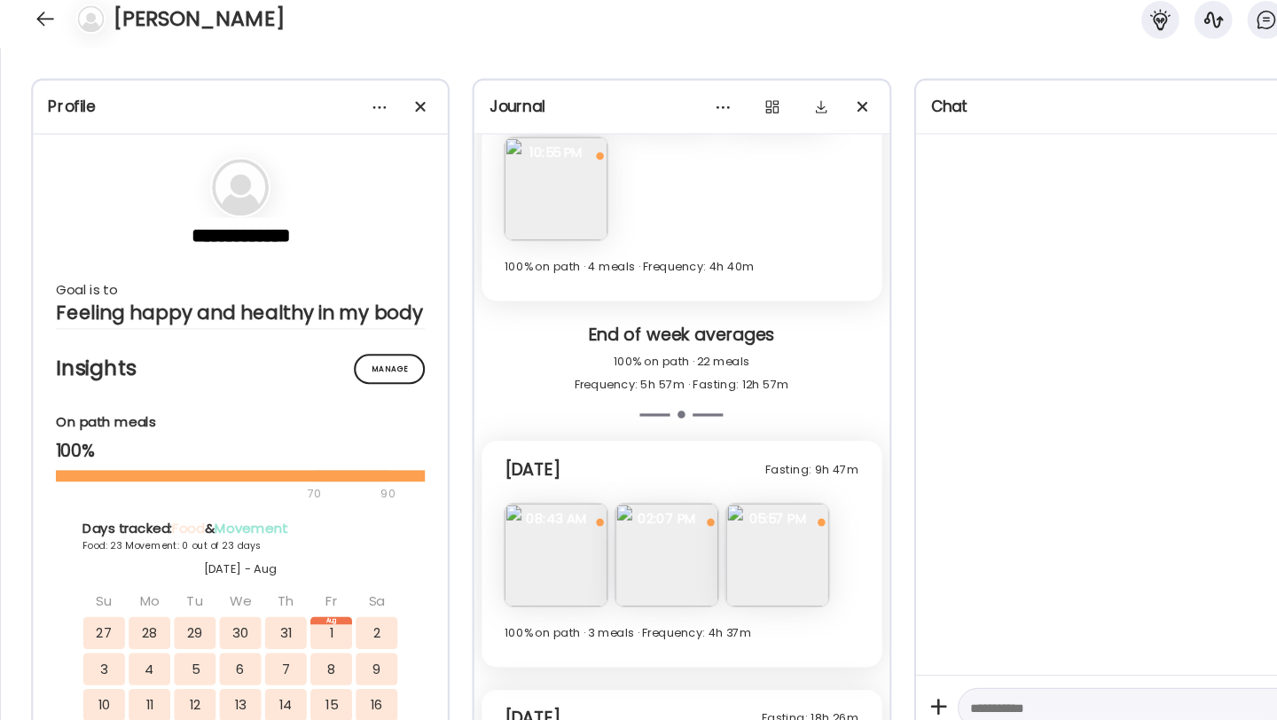
scroll to position [8444, 0]
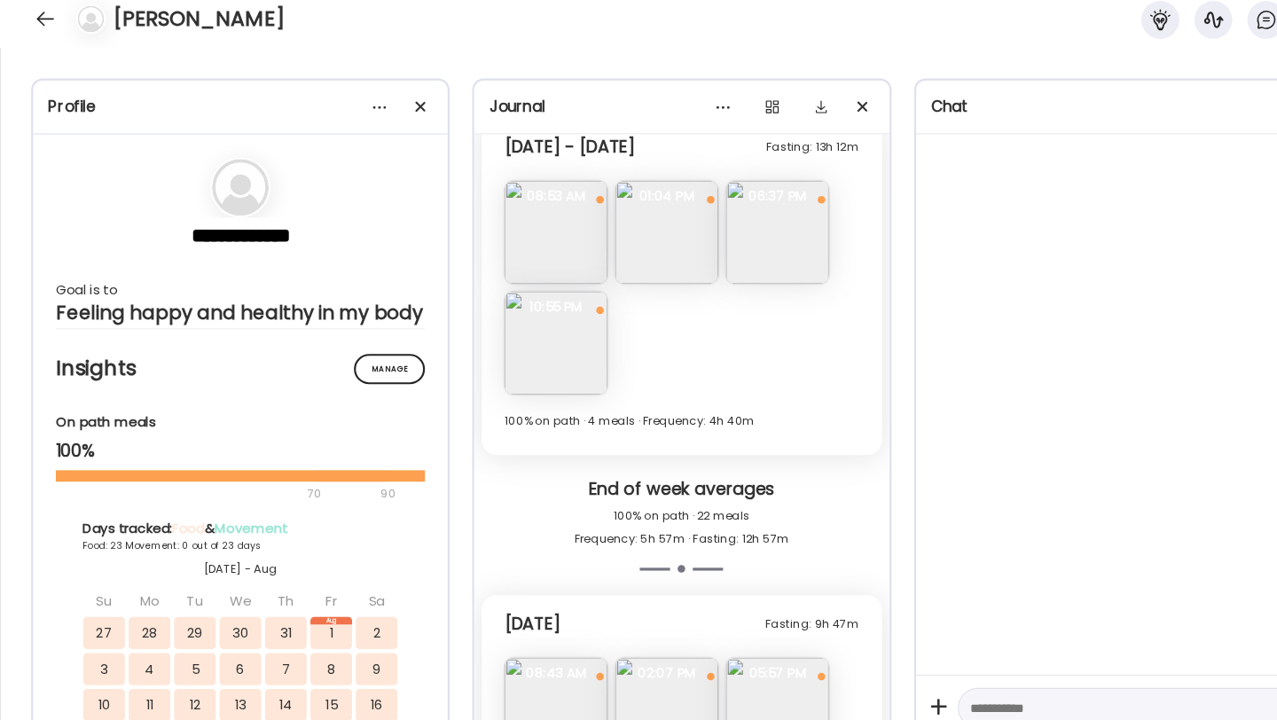
click at [568, 380] on img at bounding box center [521, 340] width 97 height 97
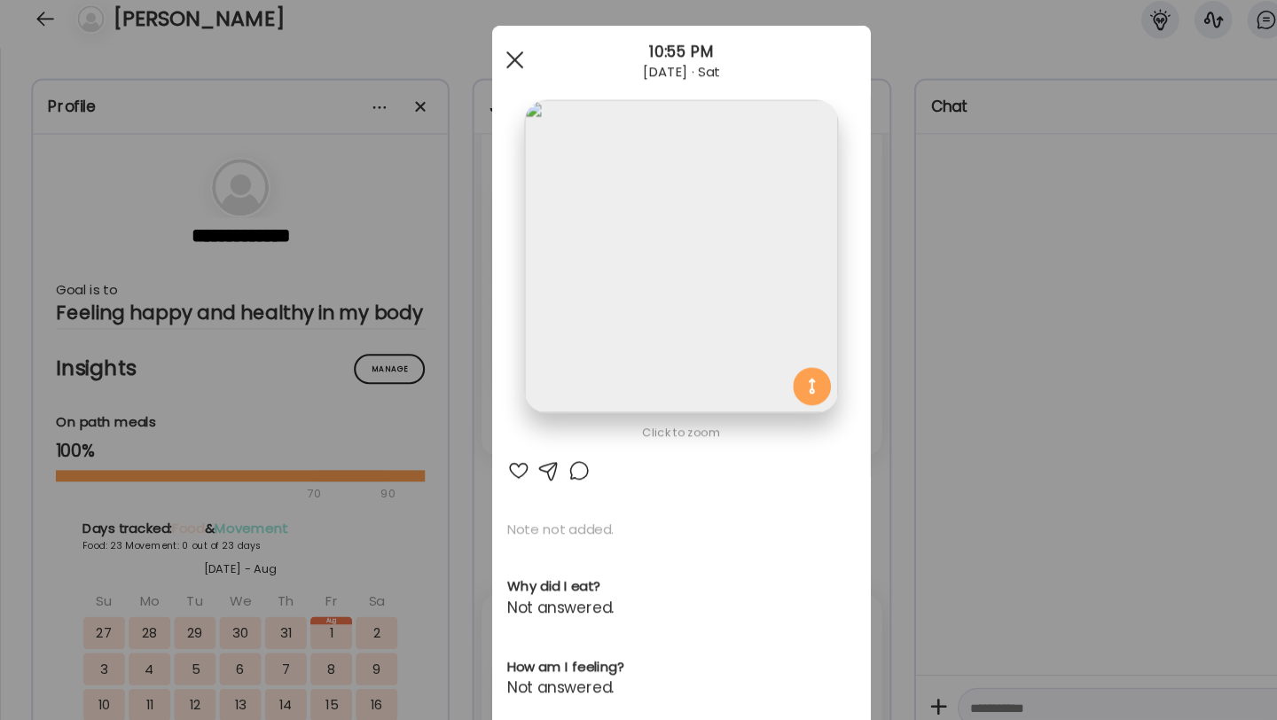
click at [476, 70] on div at bounding box center [482, 74] width 35 height 35
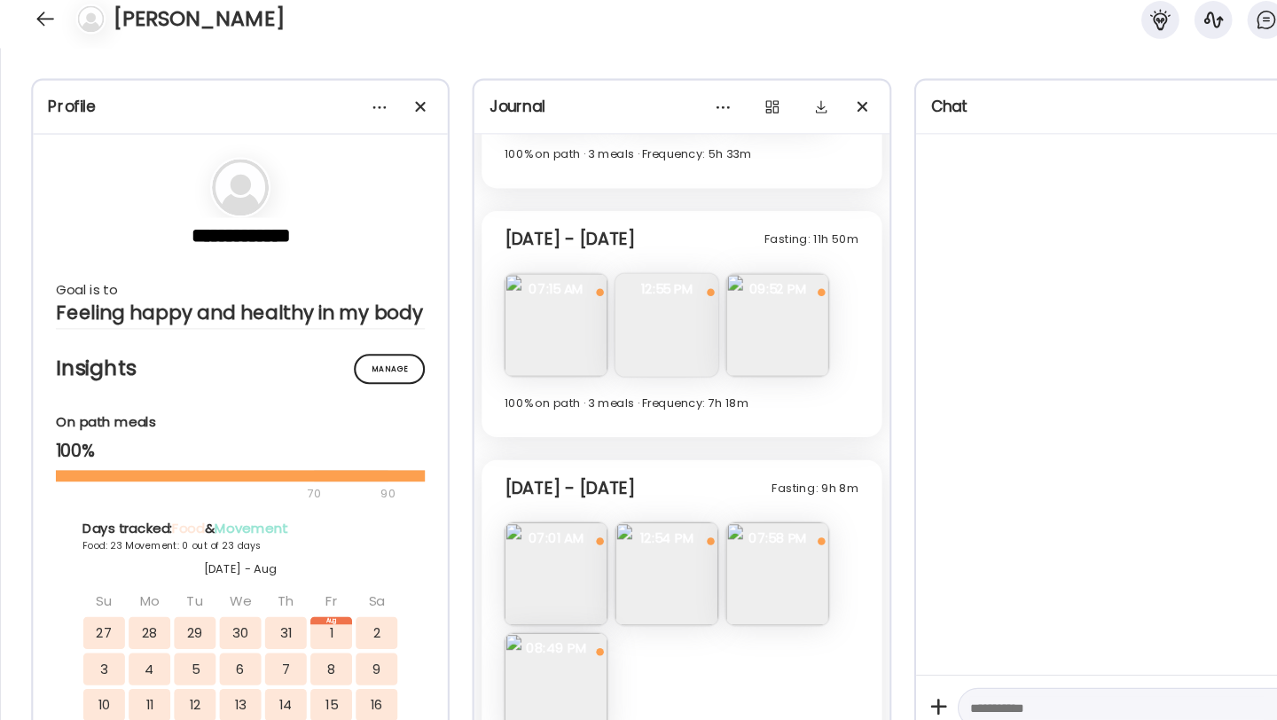
scroll to position [7625, 0]
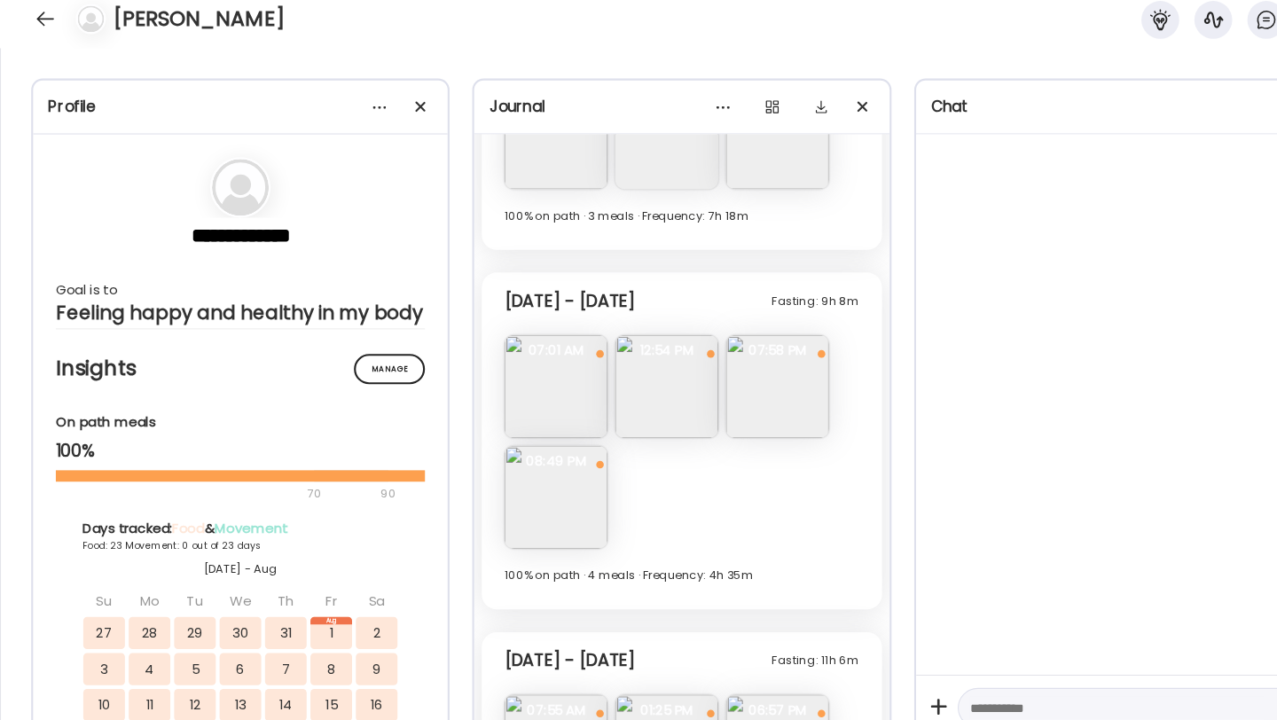
click at [749, 372] on img at bounding box center [728, 381] width 97 height 97
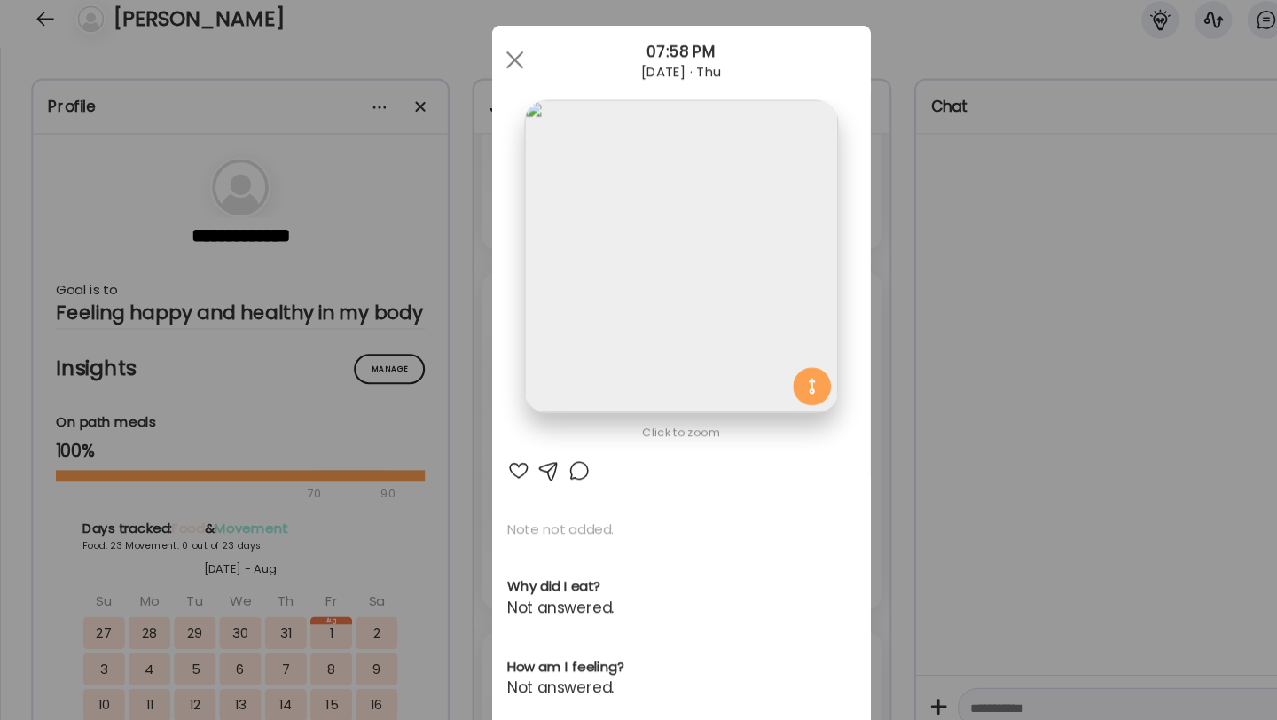
click at [490, 93] on div "Ate Coach Dashboard 07:58 PM [DATE] · Thu" at bounding box center [638, 75] width 355 height 64
click at [490, 88] on div at bounding box center [482, 74] width 35 height 35
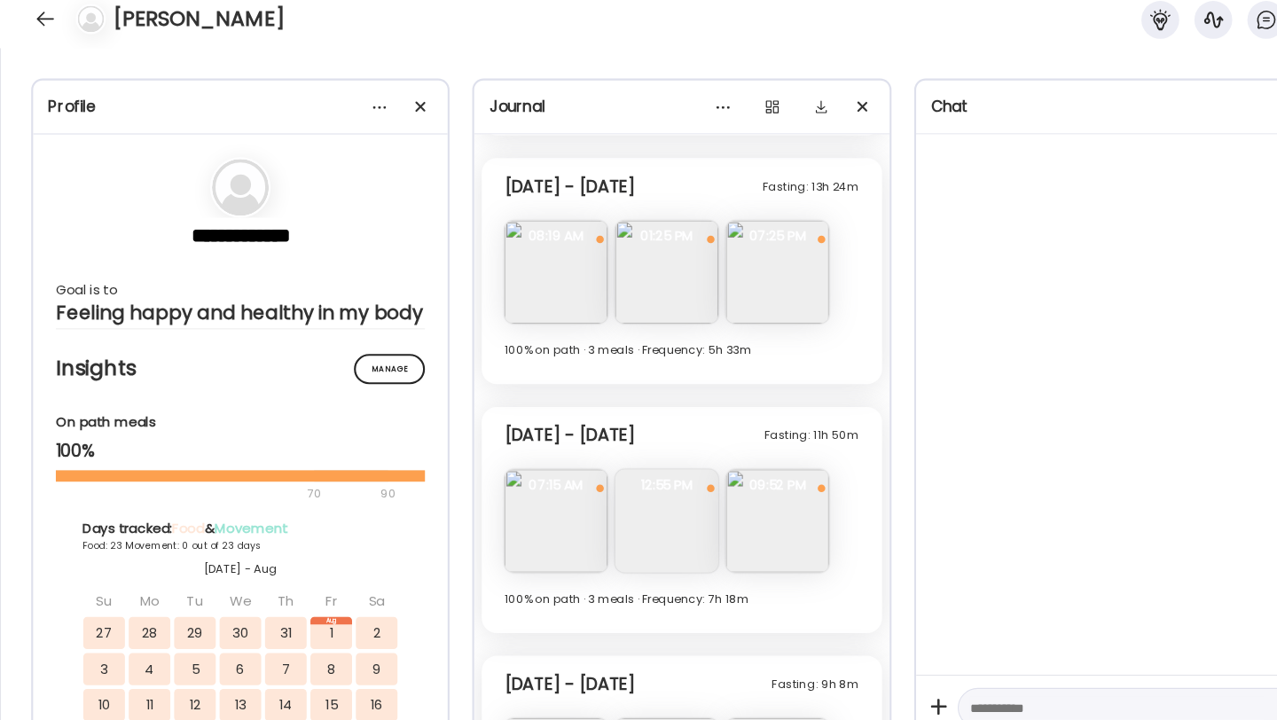
scroll to position [6951, 0]
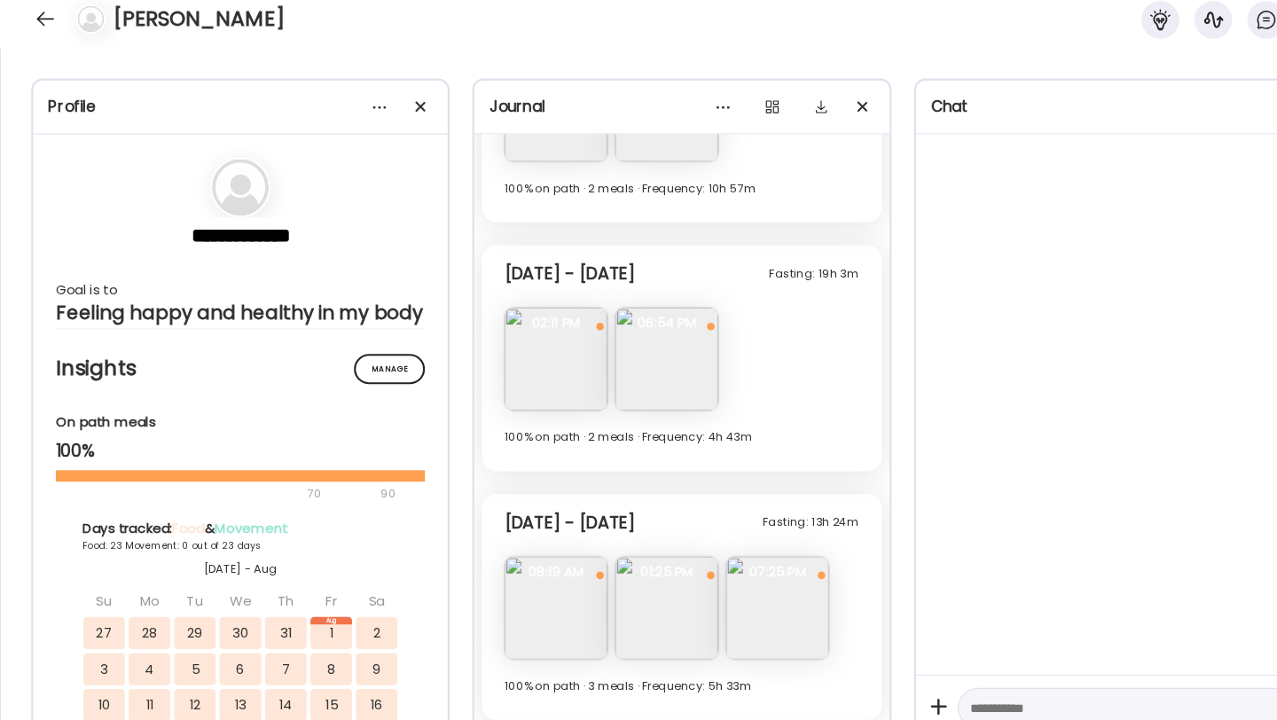
click at [729, 596] on img at bounding box center [728, 588] width 97 height 97
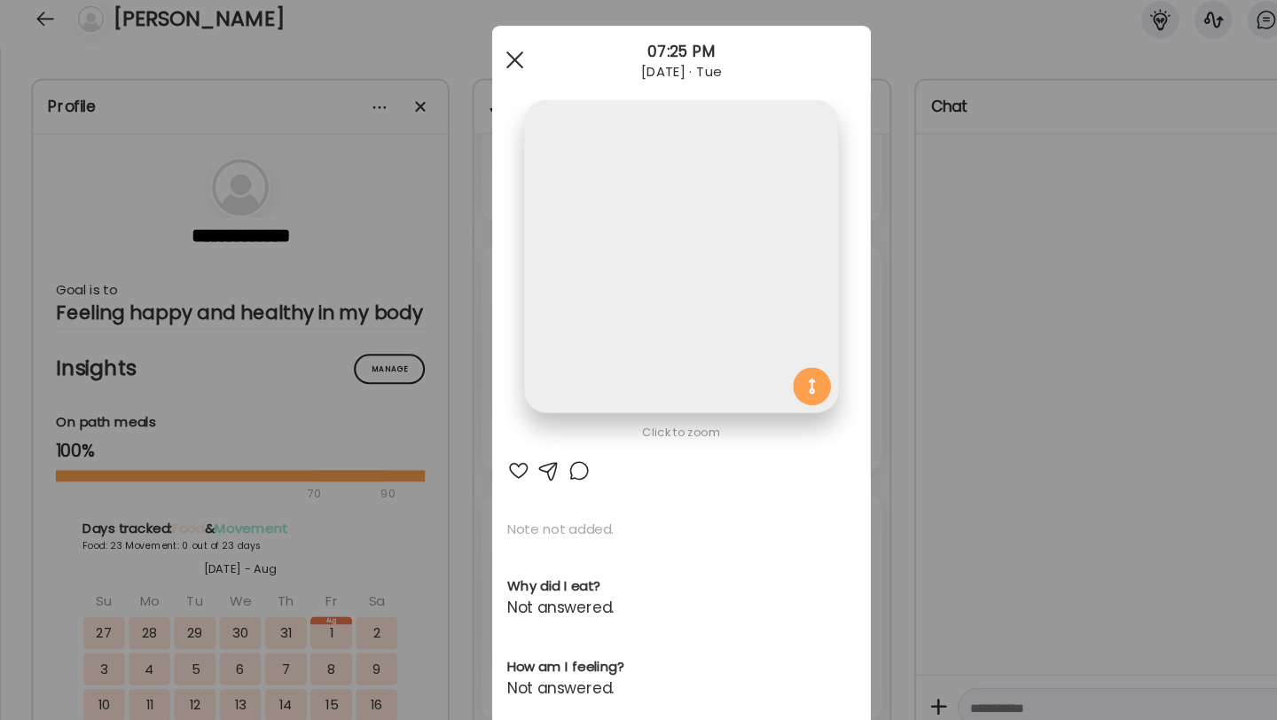
click at [488, 77] on div at bounding box center [482, 74] width 35 height 35
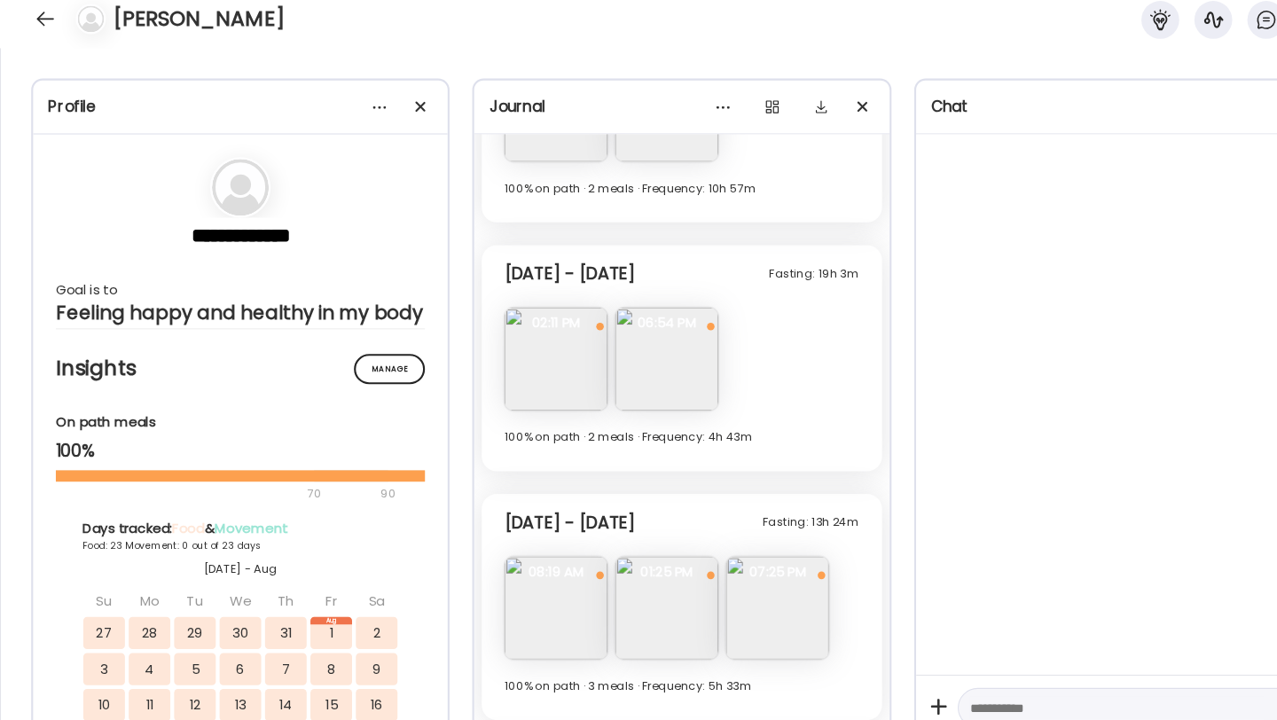
scroll to position [6786, 0]
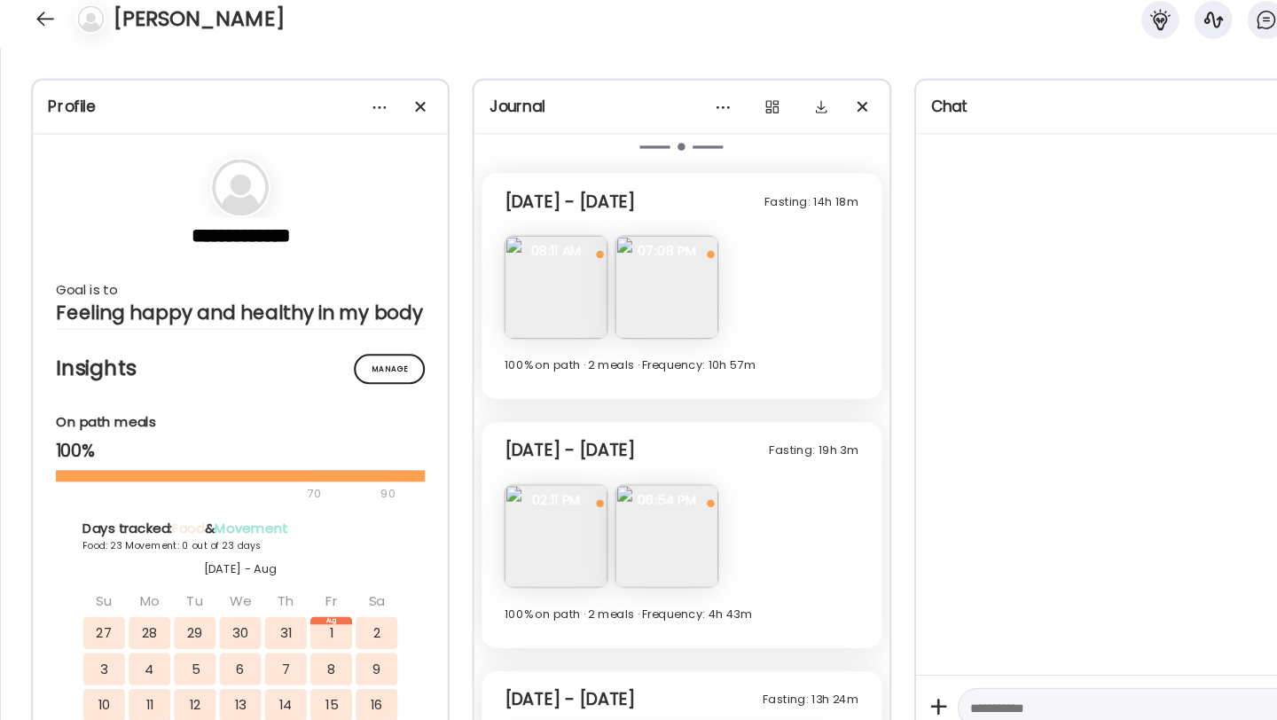
click at [608, 507] on img at bounding box center [624, 521] width 97 height 97
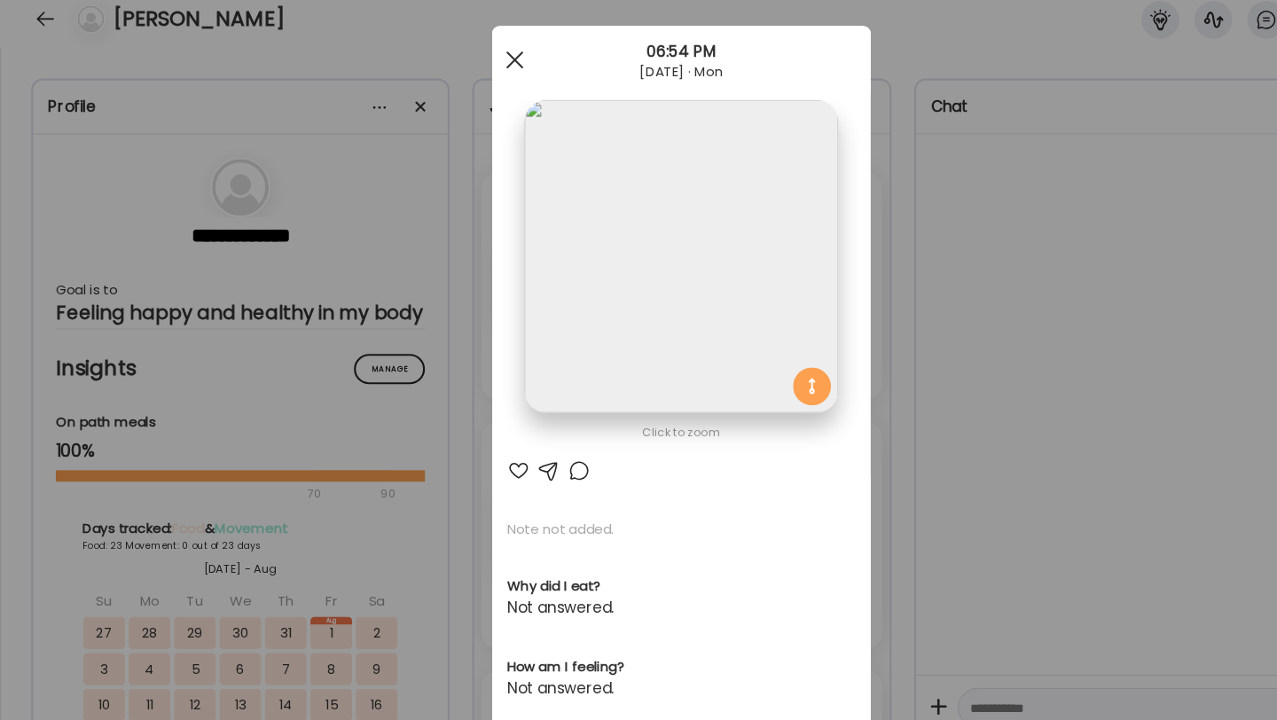
click at [485, 73] on div at bounding box center [482, 74] width 35 height 35
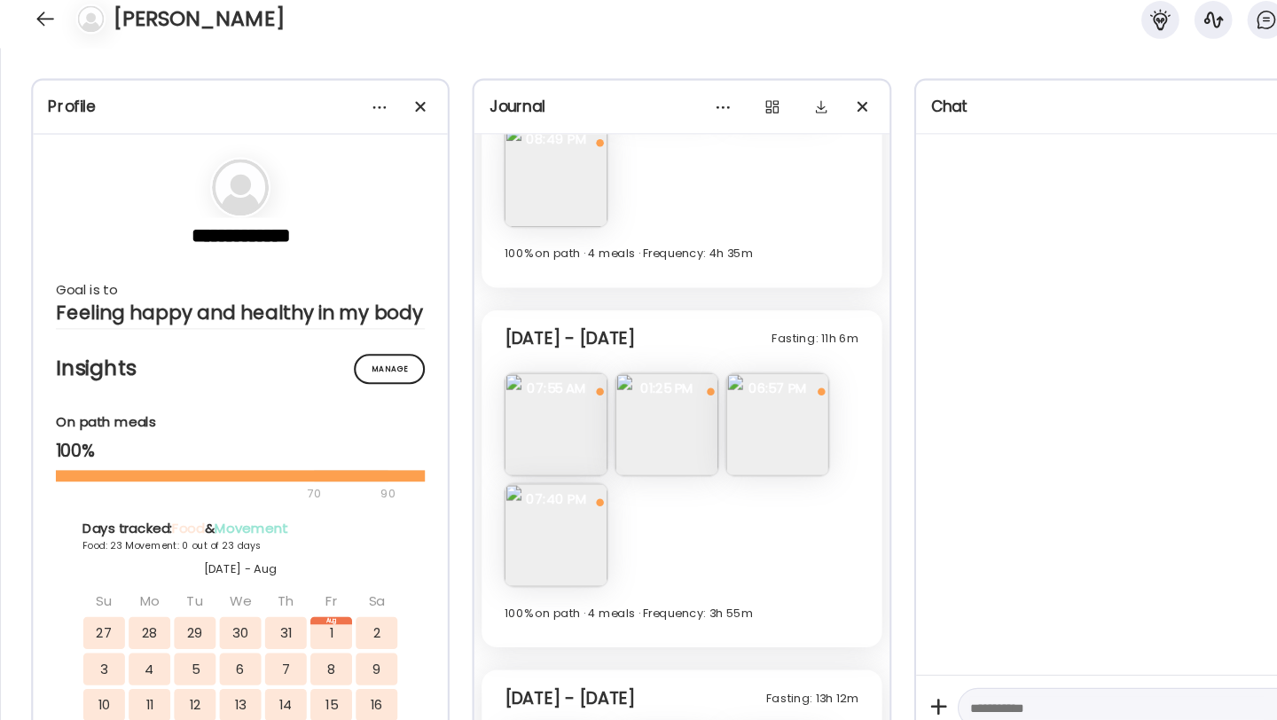
scroll to position [8222, 0]
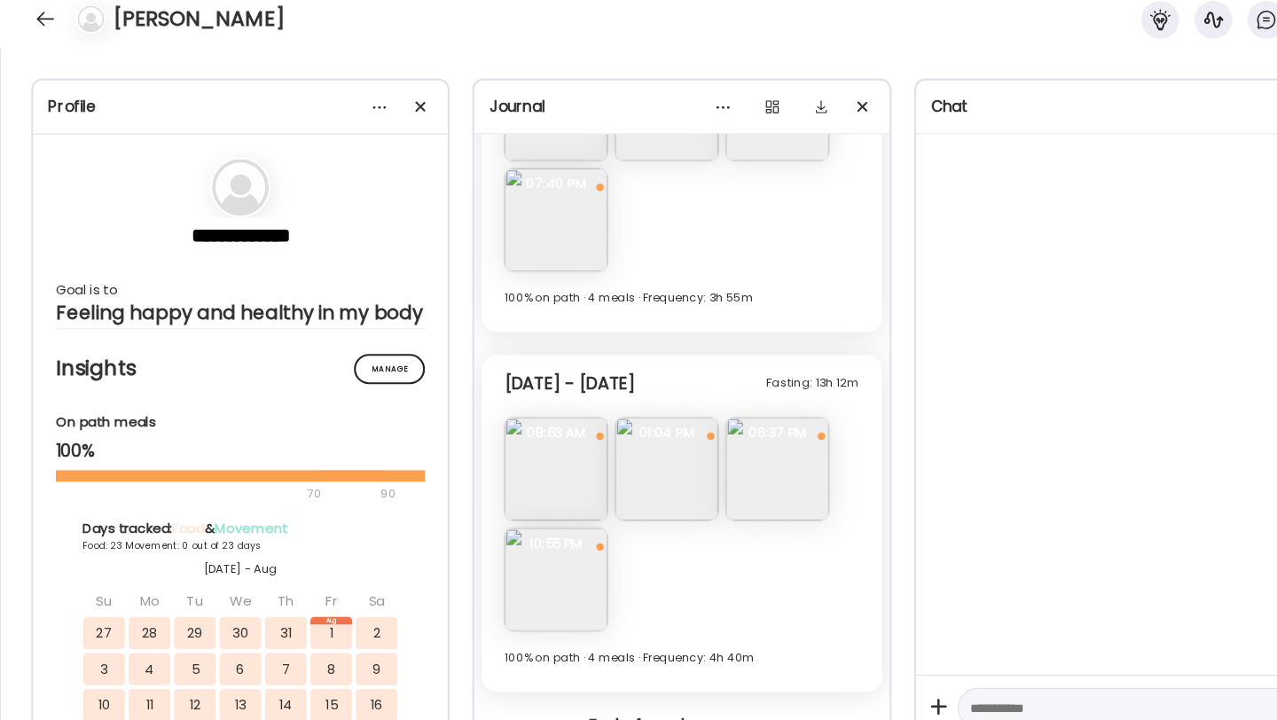
click at [736, 486] on img at bounding box center [728, 458] width 97 height 97
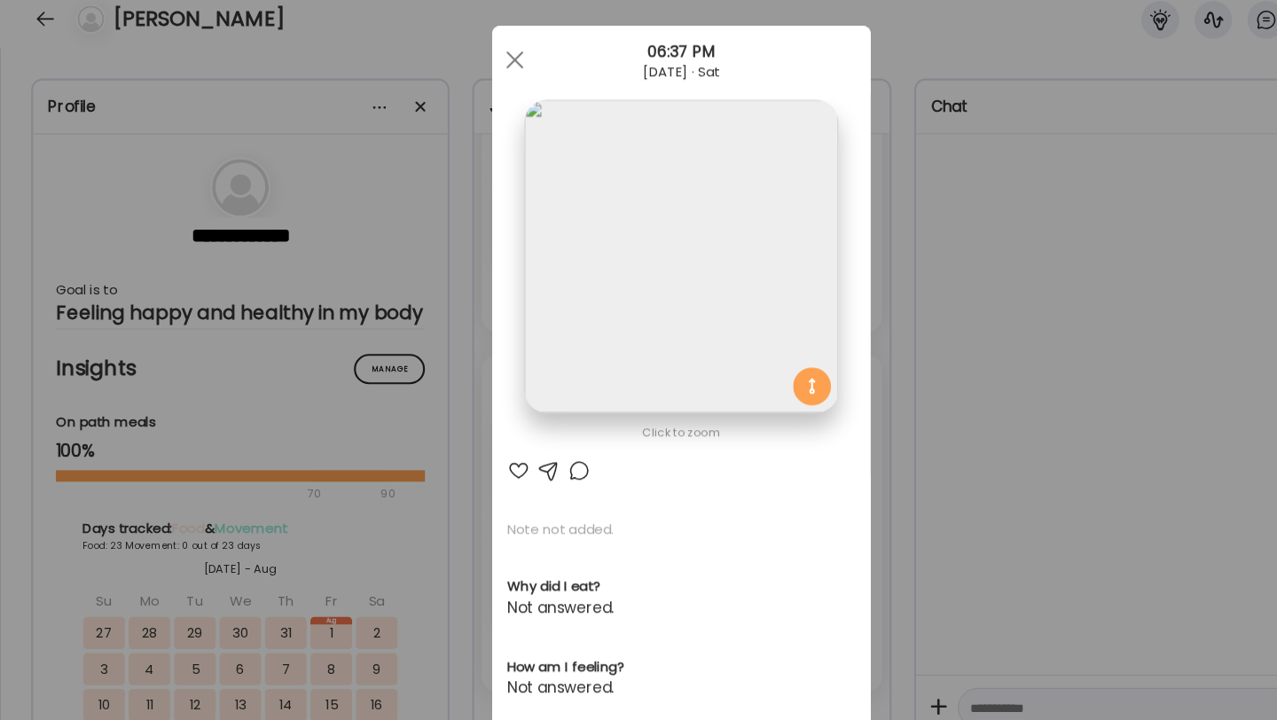
click at [667, 314] on img at bounding box center [638, 259] width 294 height 294
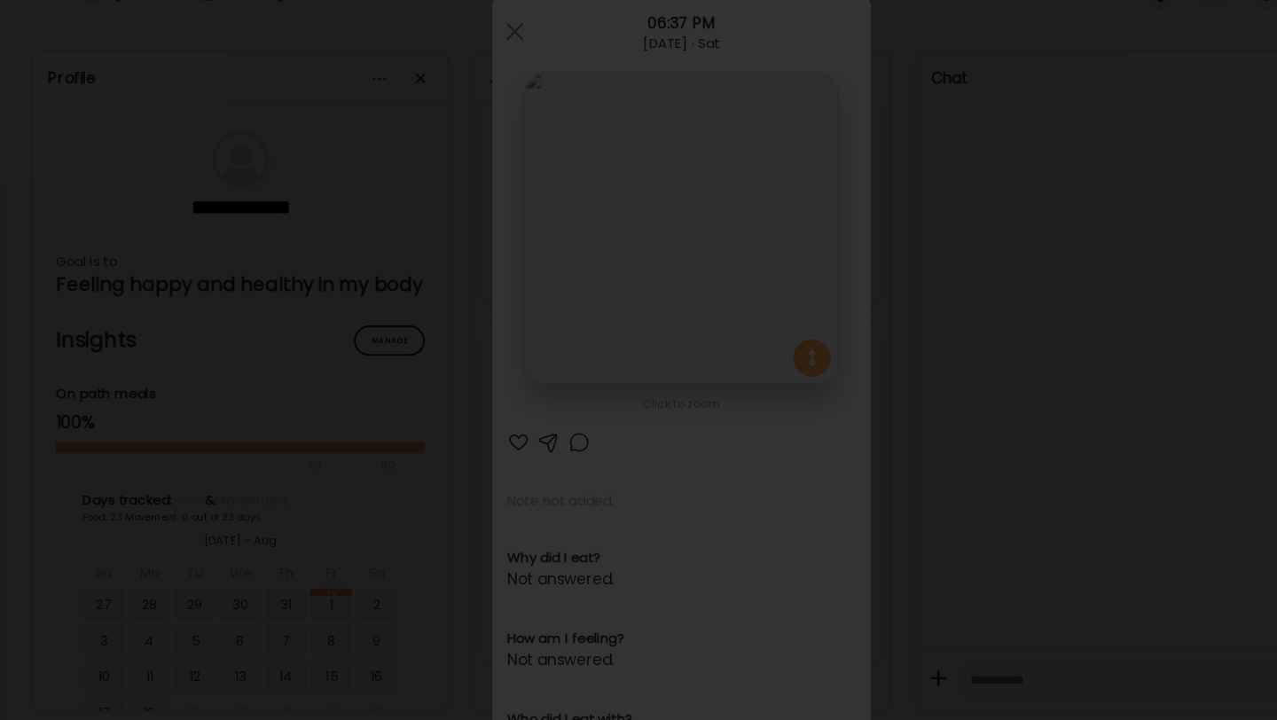
click at [780, 243] on img at bounding box center [638, 360] width 1249 height 692
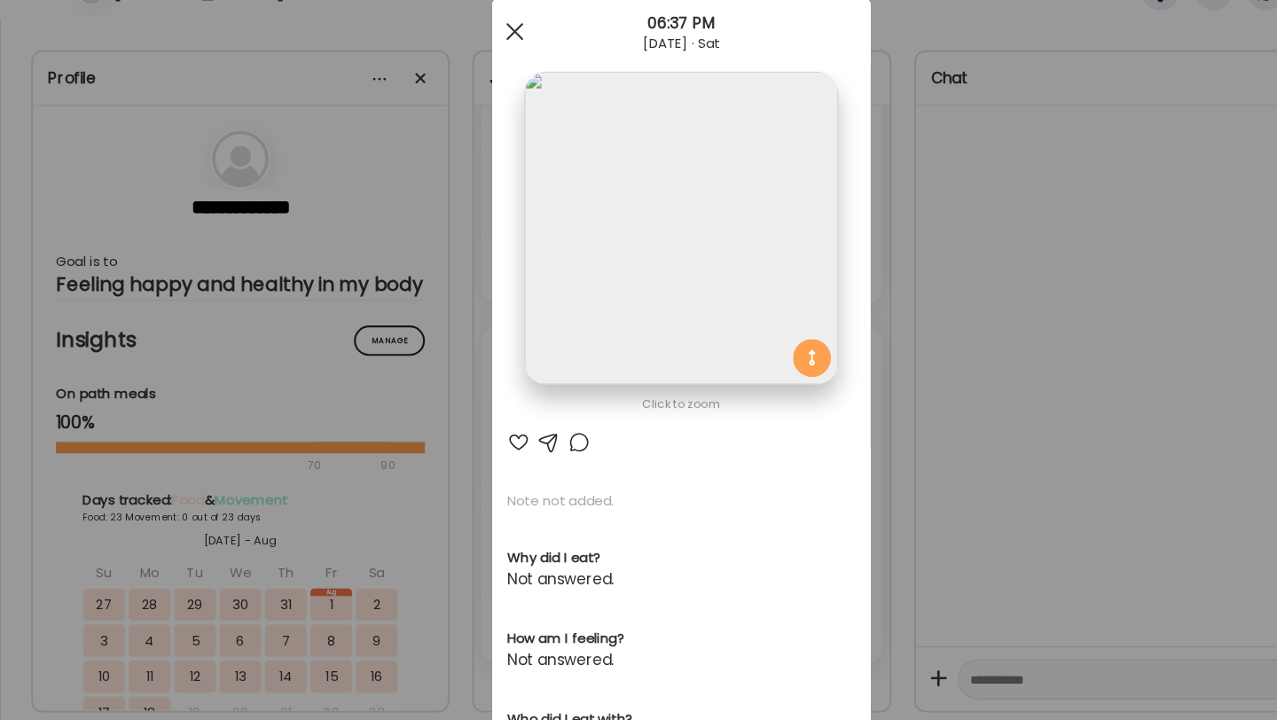
click at [488, 74] on div at bounding box center [482, 74] width 35 height 35
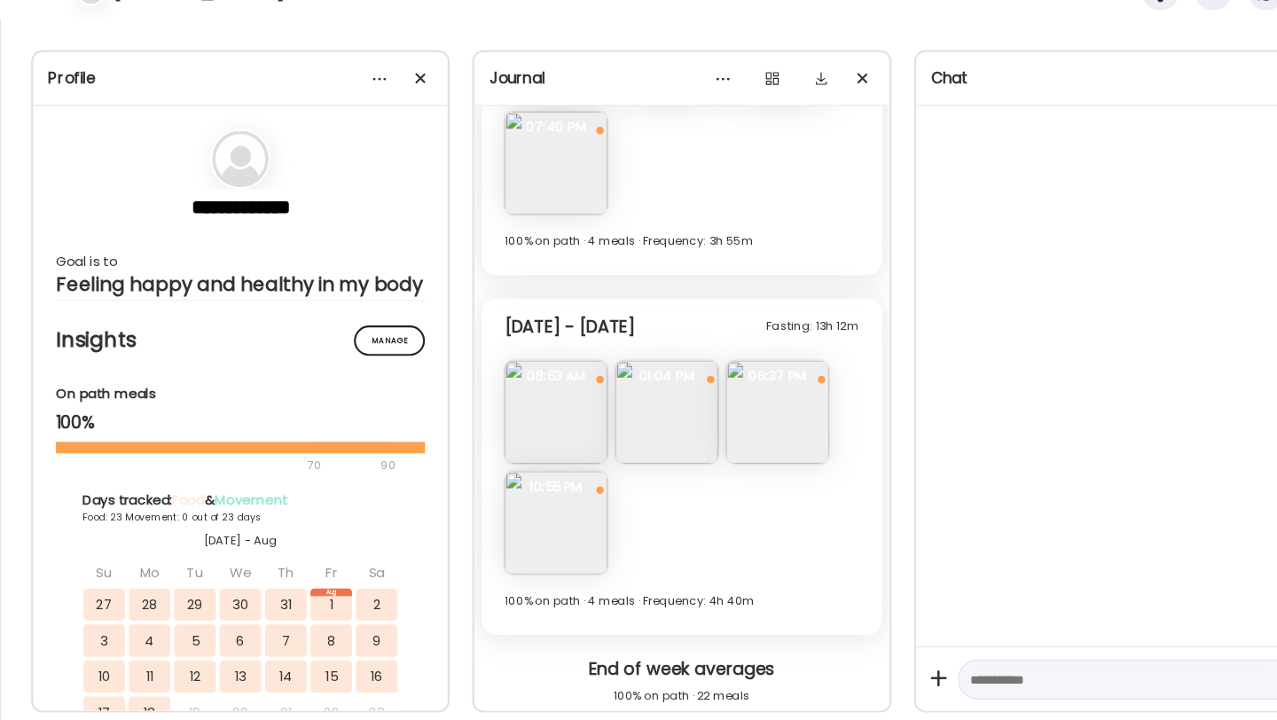
scroll to position [7999, 0]
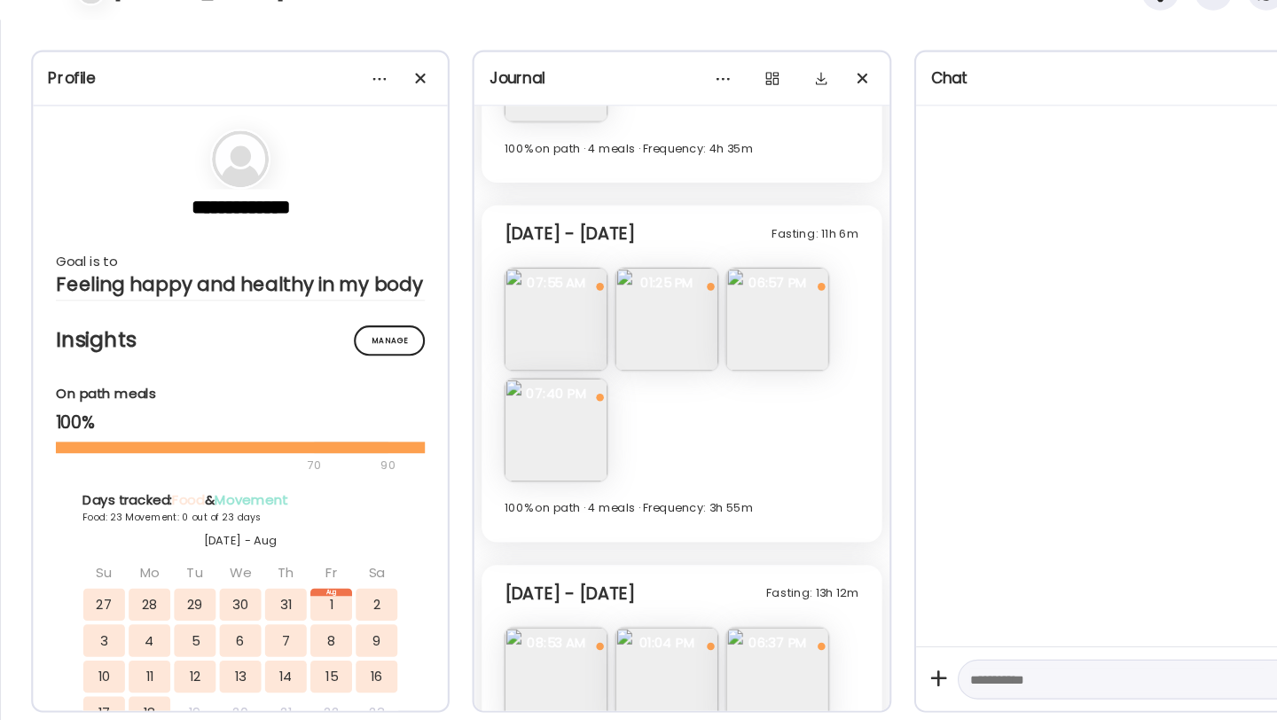
click at [730, 331] on img at bounding box center [728, 344] width 97 height 97
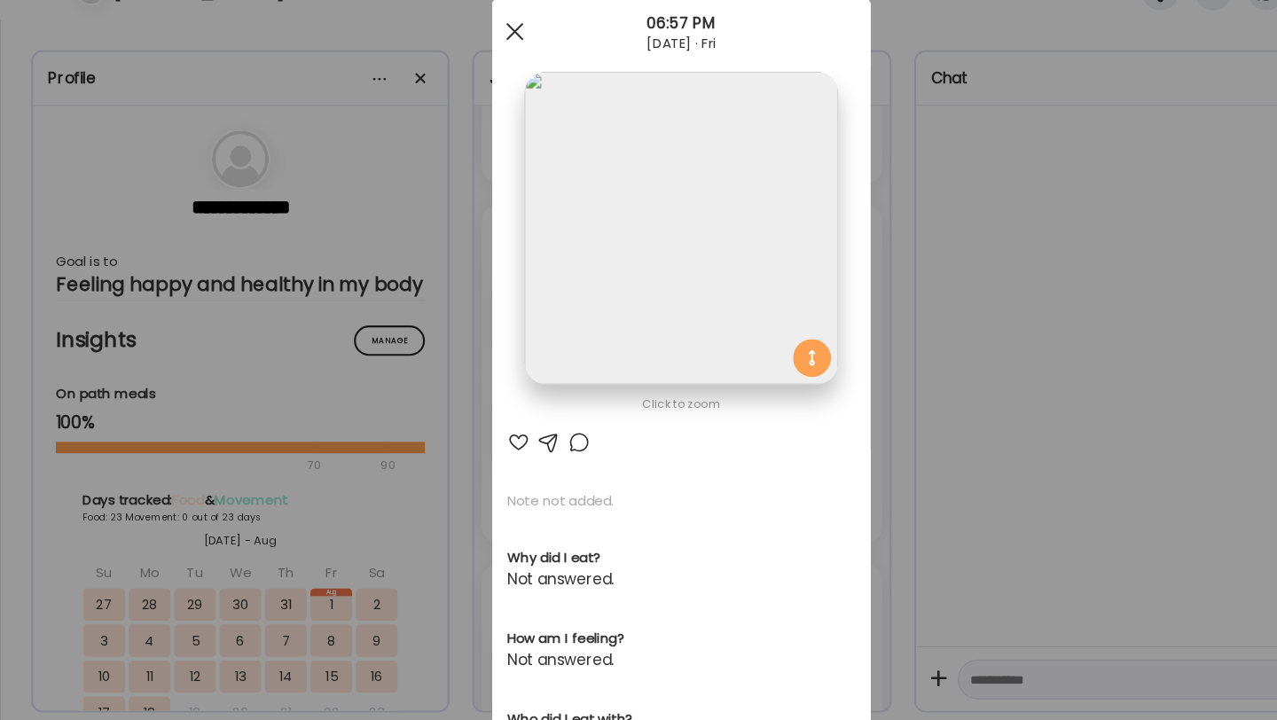
click at [486, 75] on div at bounding box center [482, 74] width 35 height 35
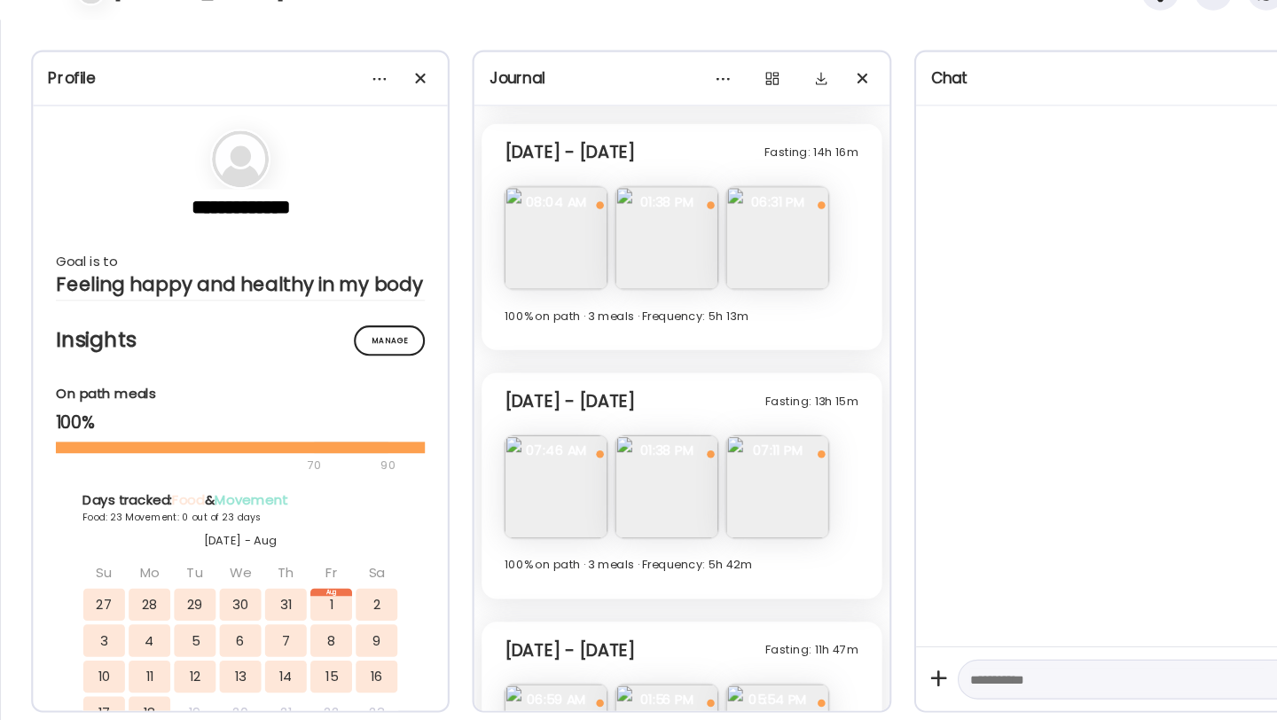
scroll to position [3781, 0]
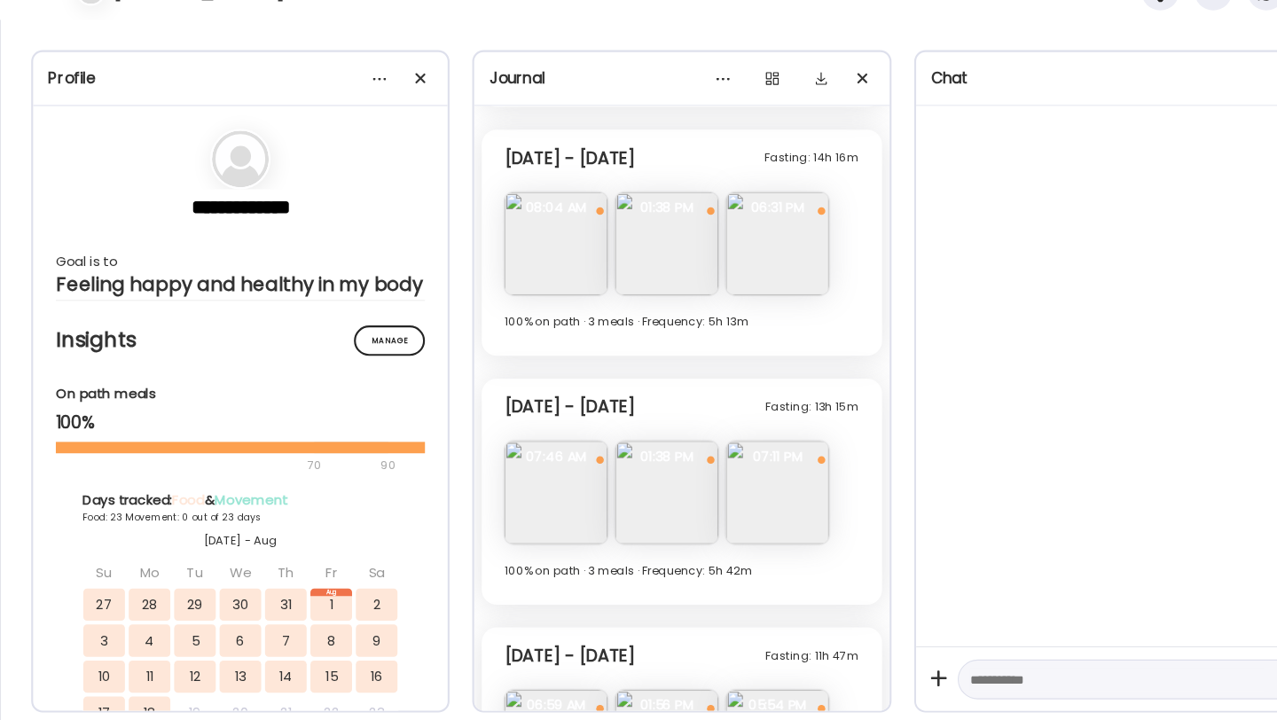
click at [720, 270] on img at bounding box center [728, 273] width 97 height 97
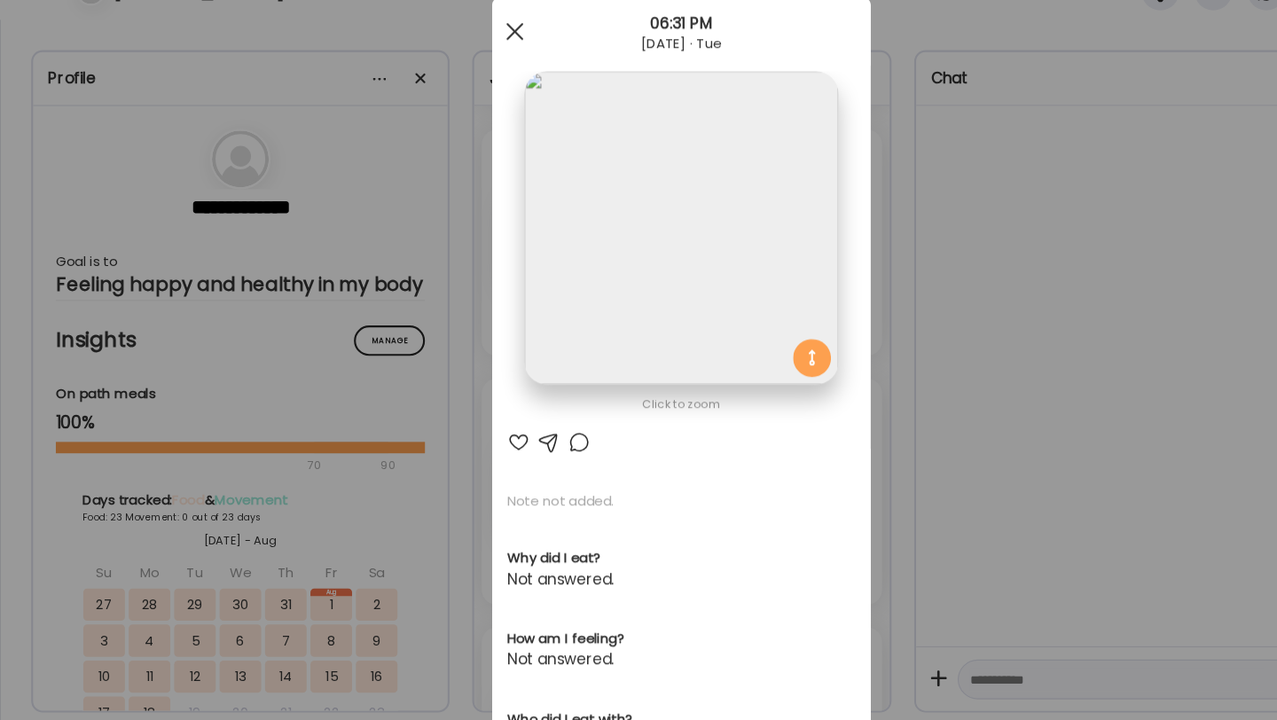
click at [485, 78] on span at bounding box center [482, 75] width 16 height 16
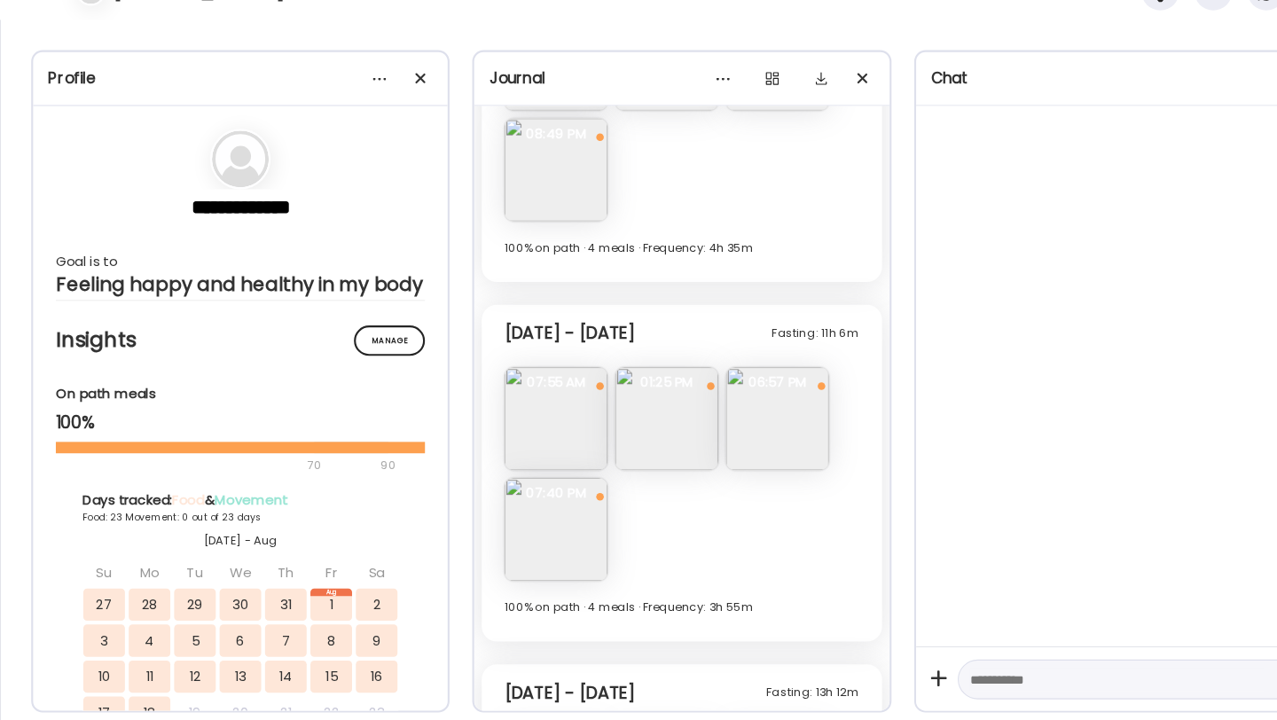
scroll to position [8761, 0]
